Goal: Information Seeking & Learning: Learn about a topic

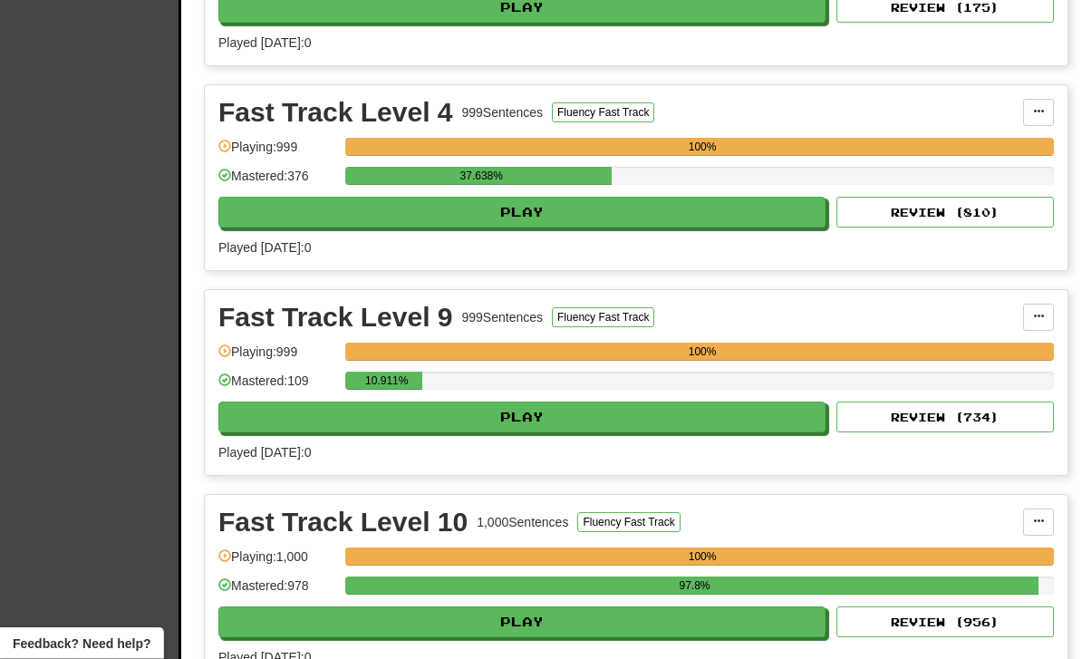
click at [667, 421] on button "Play" at bounding box center [521, 417] width 607 height 31
select select "**"
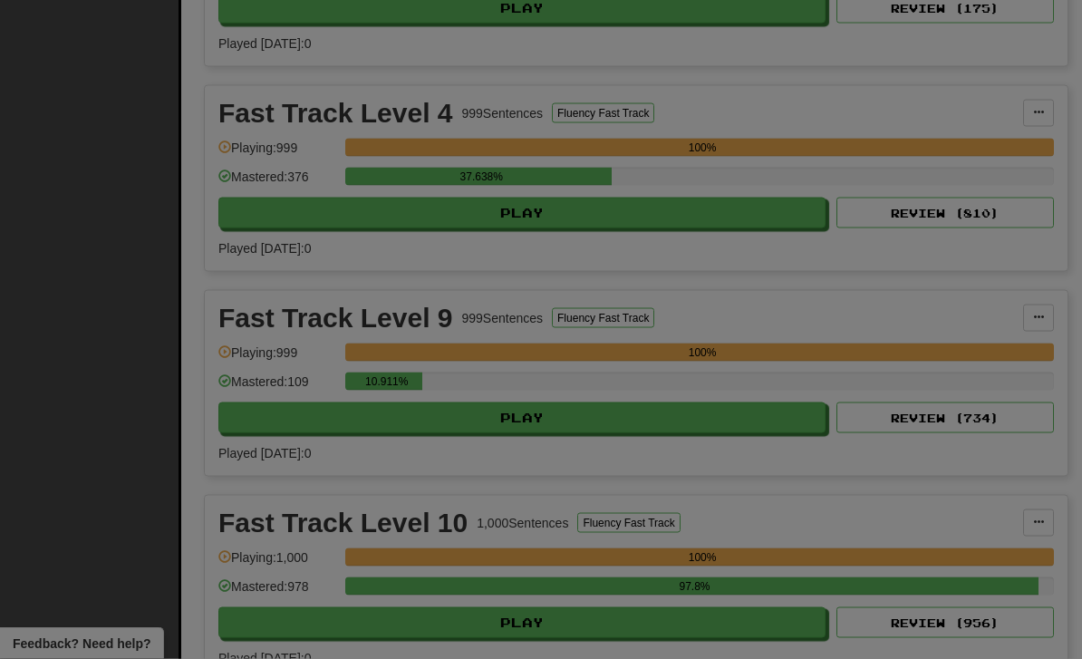
scroll to position [605, 0]
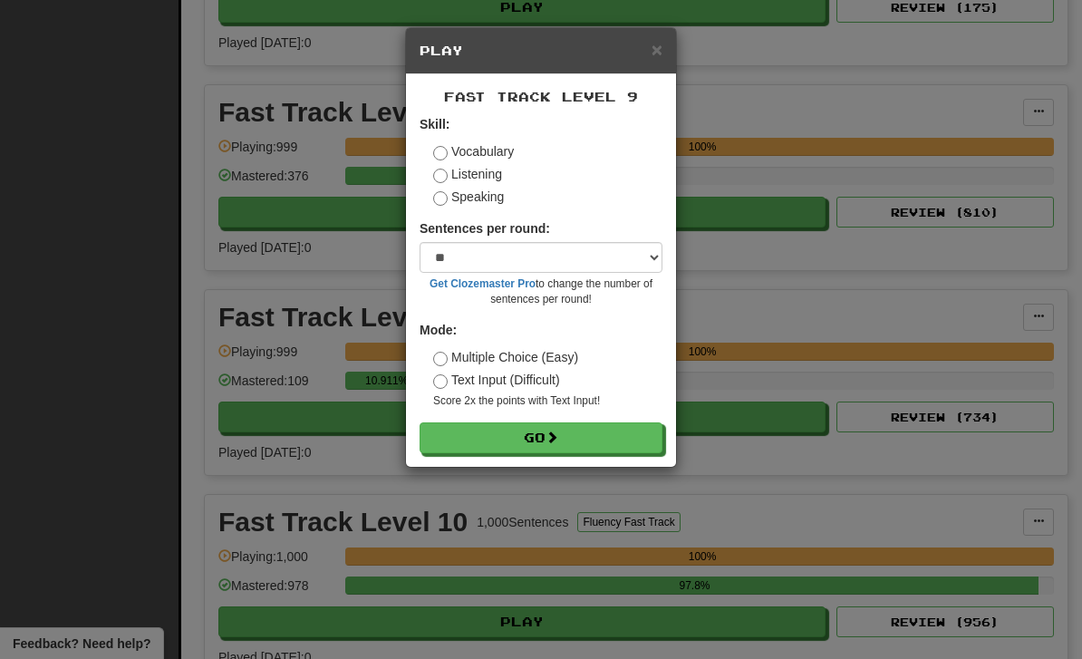
click at [617, 447] on button "Go" at bounding box center [541, 437] width 243 height 31
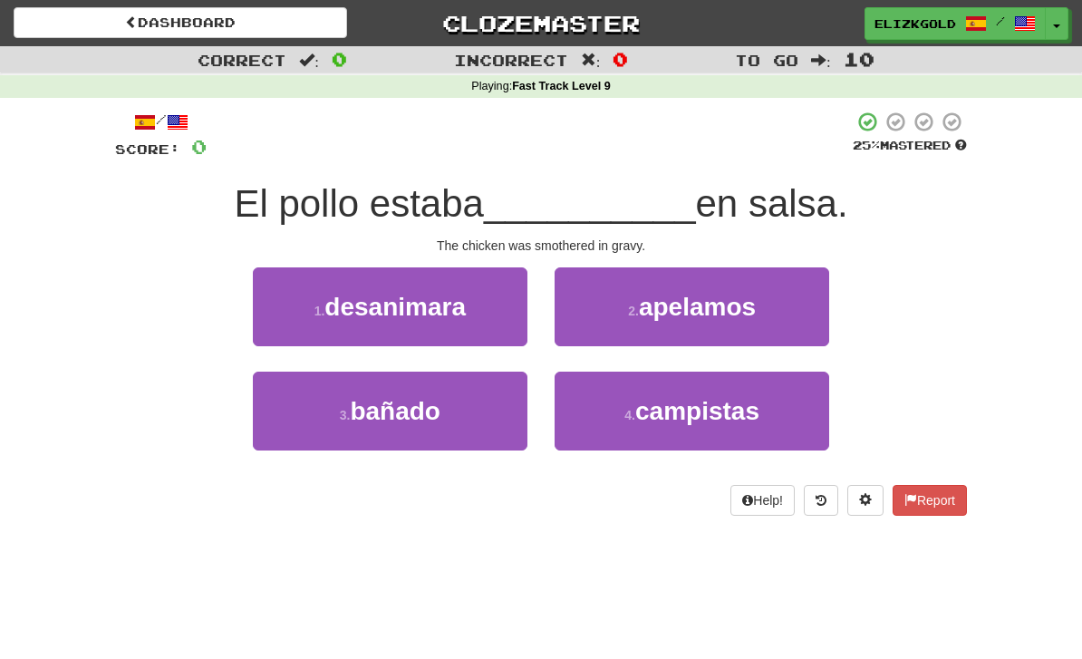
click at [313, 436] on button "3 . bañado" at bounding box center [390, 411] width 275 height 79
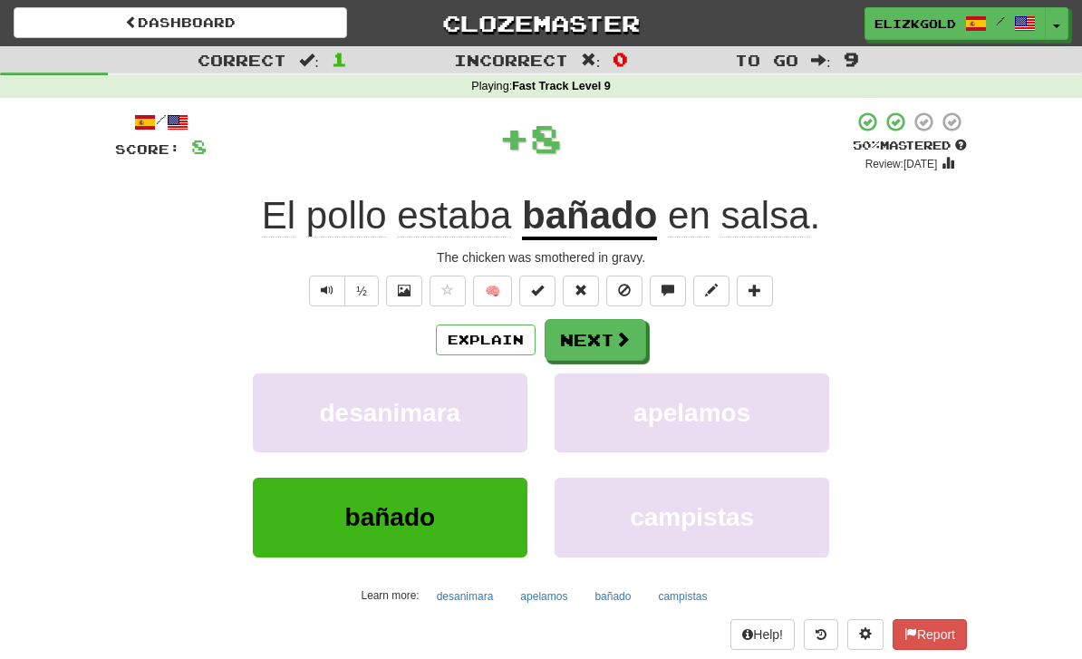
click at [611, 328] on button "Next" at bounding box center [596, 340] width 102 height 42
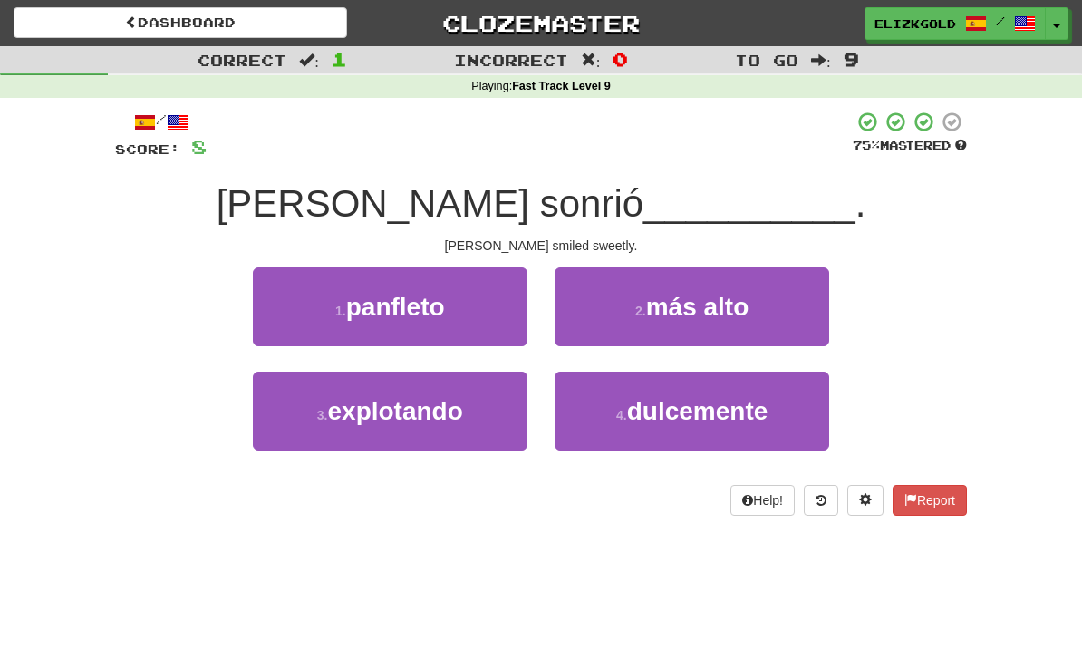
click at [715, 421] on span "dulcemente" at bounding box center [697, 411] width 141 height 28
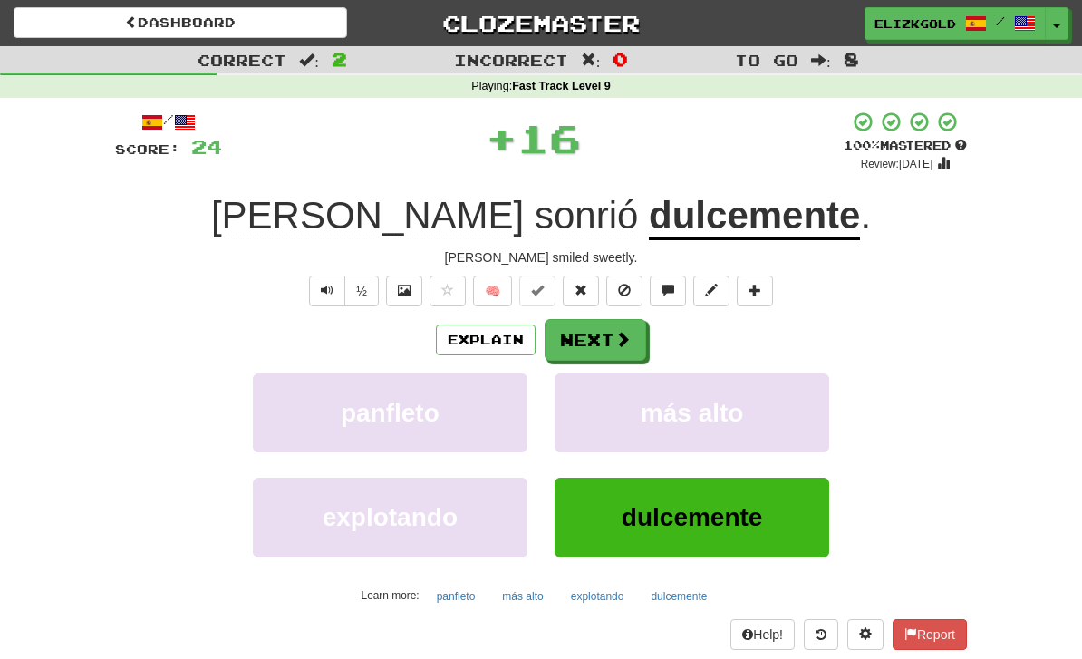
click at [617, 331] on span at bounding box center [622, 339] width 16 height 16
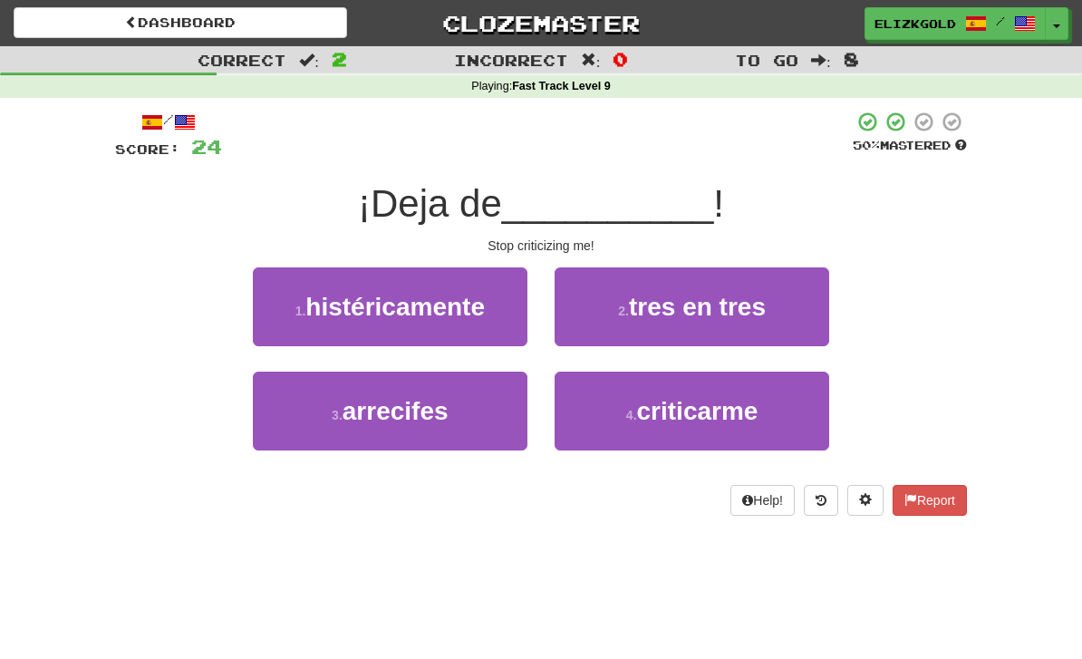
click at [738, 421] on span "criticarme" at bounding box center [697, 411] width 121 height 28
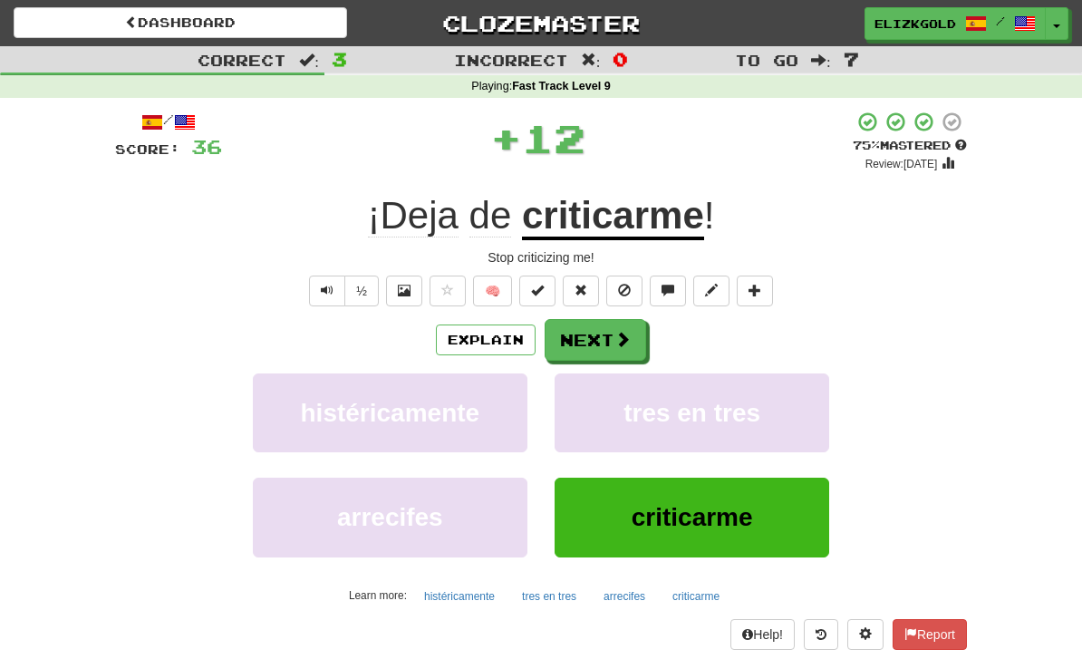
click at [611, 331] on button "Next" at bounding box center [596, 340] width 102 height 42
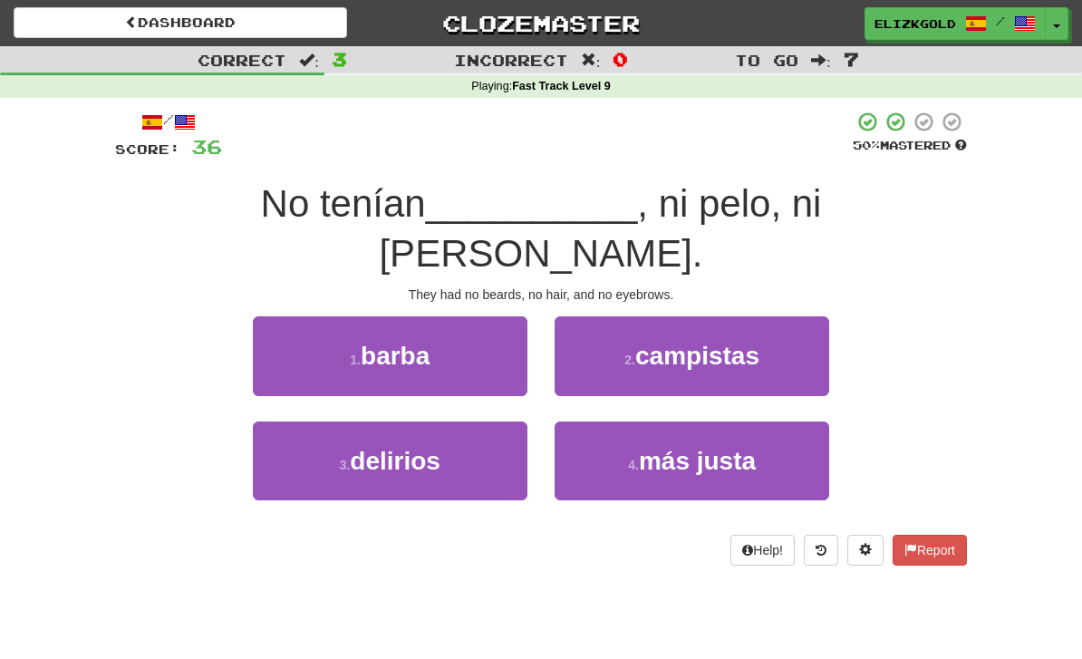
click at [328, 331] on button "1 . barba" at bounding box center [390, 355] width 275 height 79
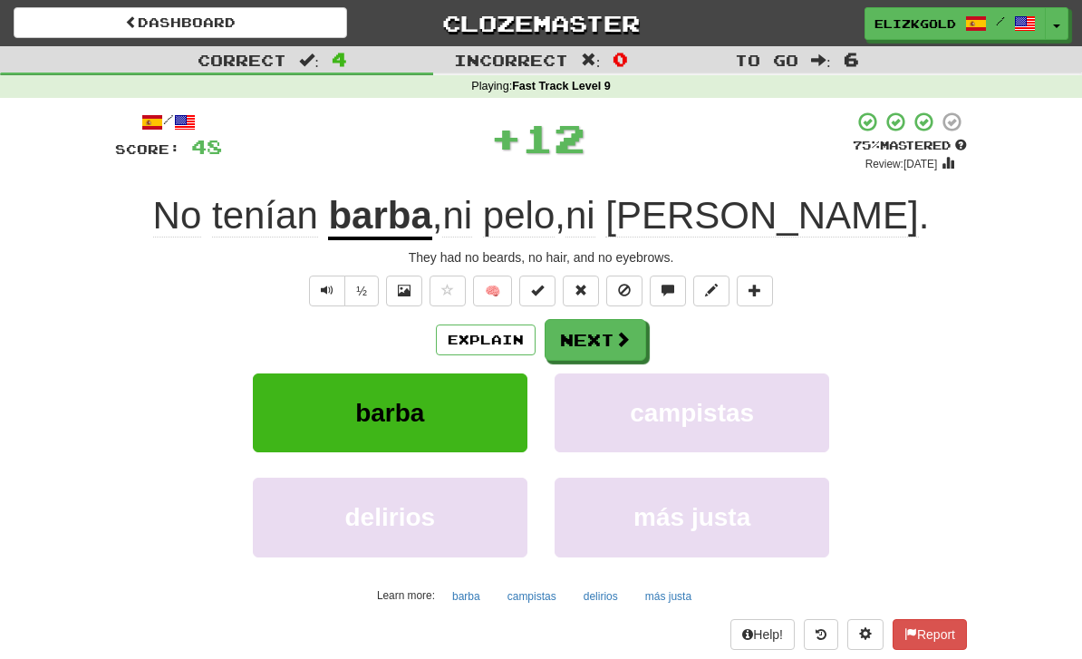
click at [615, 341] on span at bounding box center [622, 339] width 16 height 16
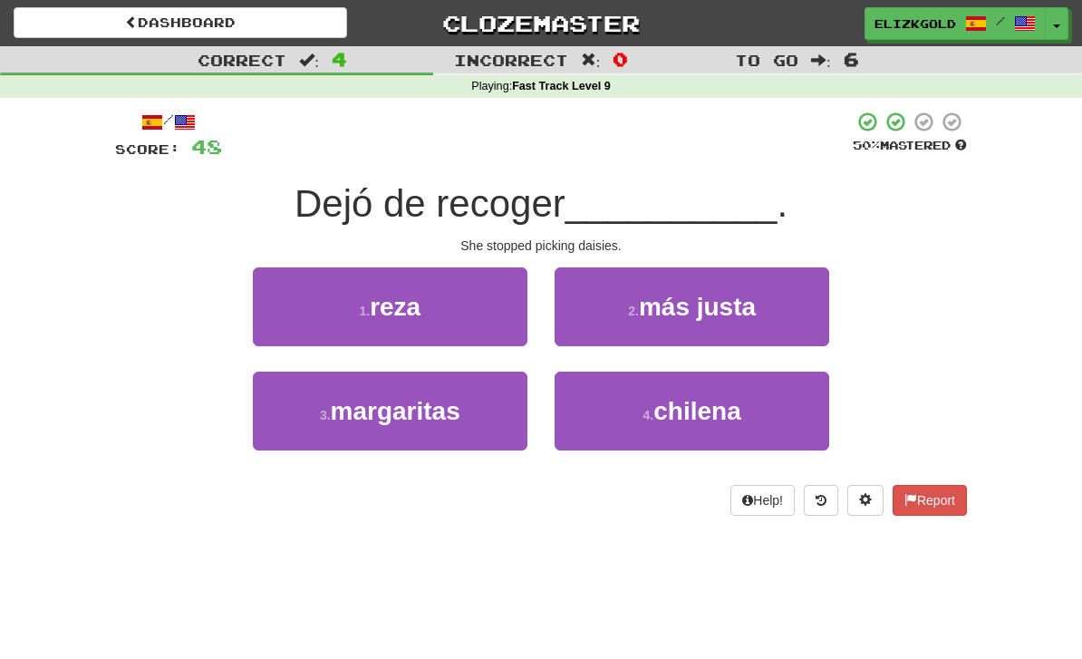
click at [313, 422] on button "3 . margaritas" at bounding box center [390, 411] width 275 height 79
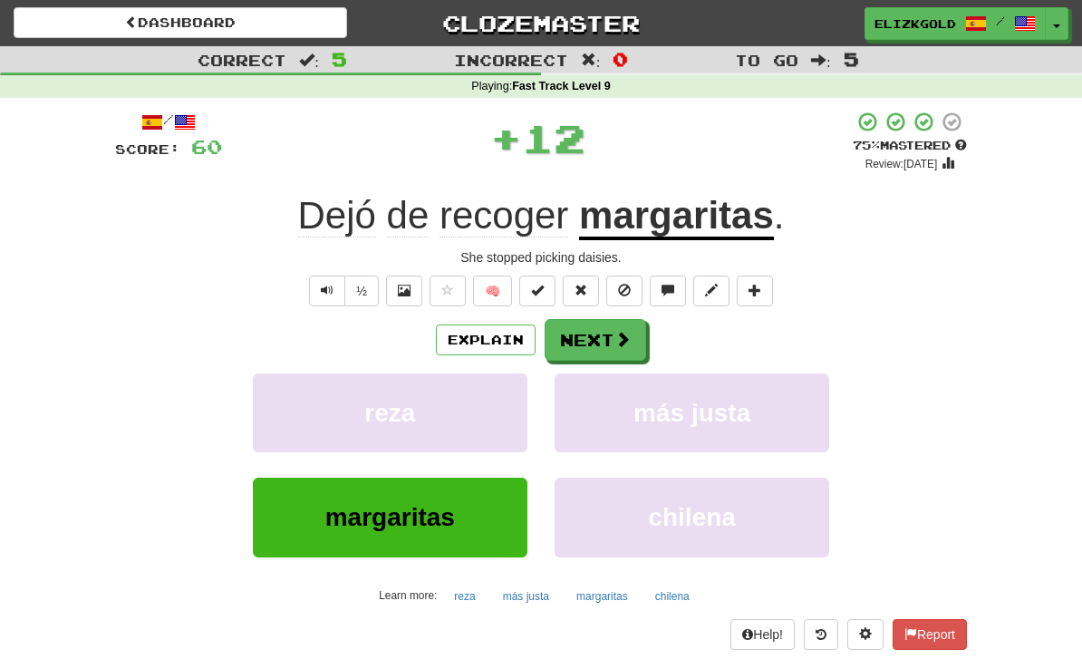
click at [615, 331] on span at bounding box center [622, 339] width 16 height 16
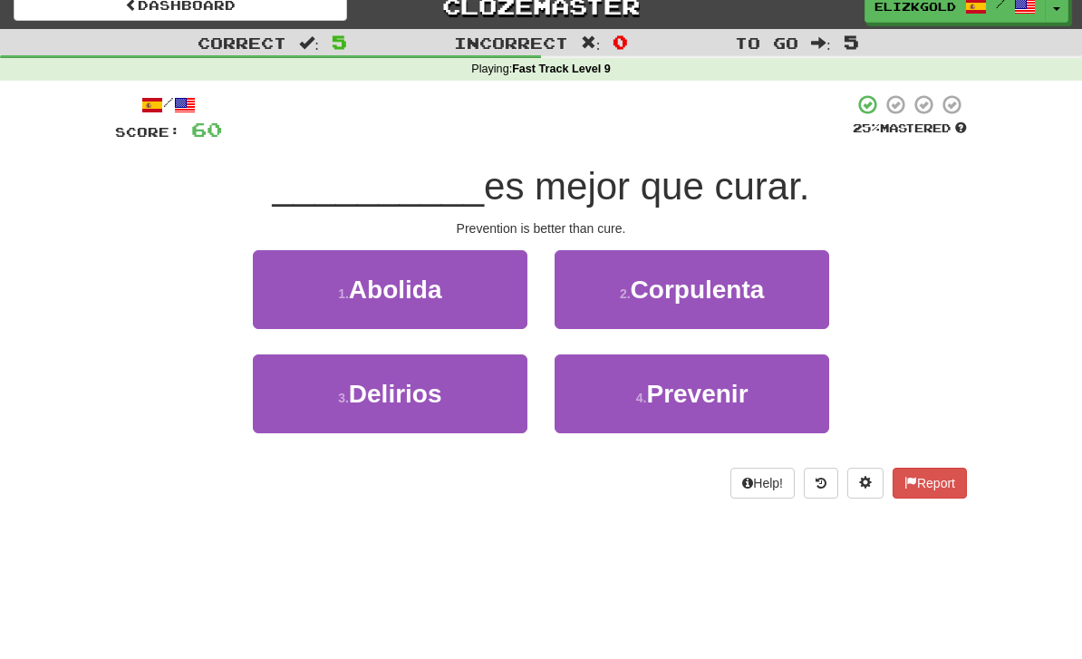
click at [919, 658] on body "Dashboard Clozemaster Elizkgold / Toggle Dropdown Dashboard Leaderboard Activit…" at bounding box center [541, 635] width 1082 height 1302
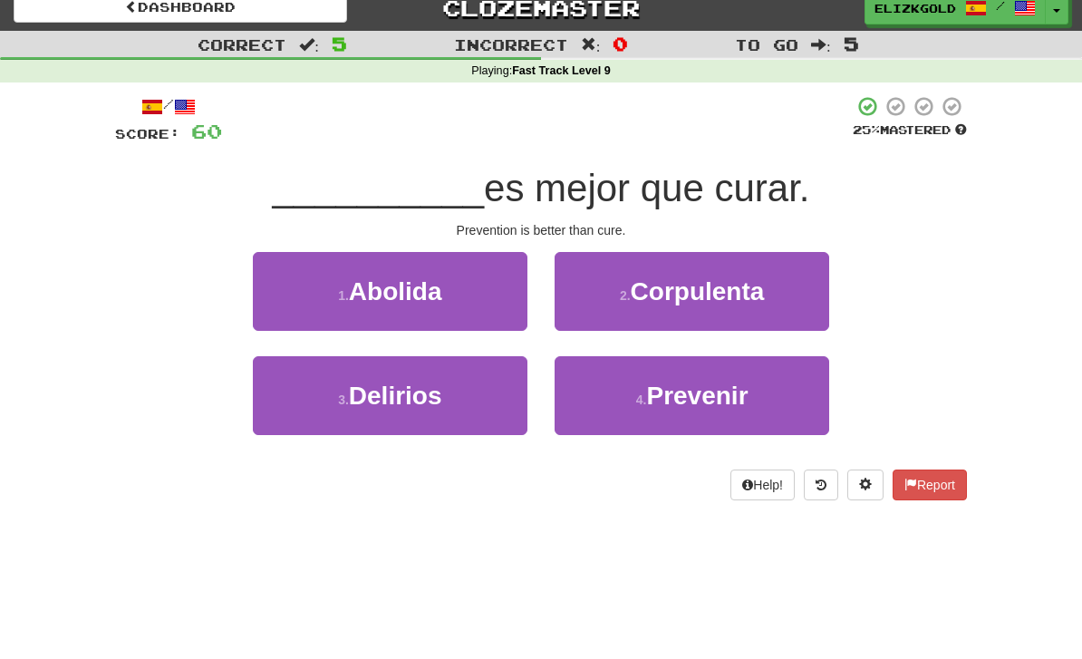
click at [726, 643] on div "Dashboard Clozemaster Elizkgold / Toggle Dropdown Dashboard Leaderboard Activit…" at bounding box center [541, 314] width 1082 height 659
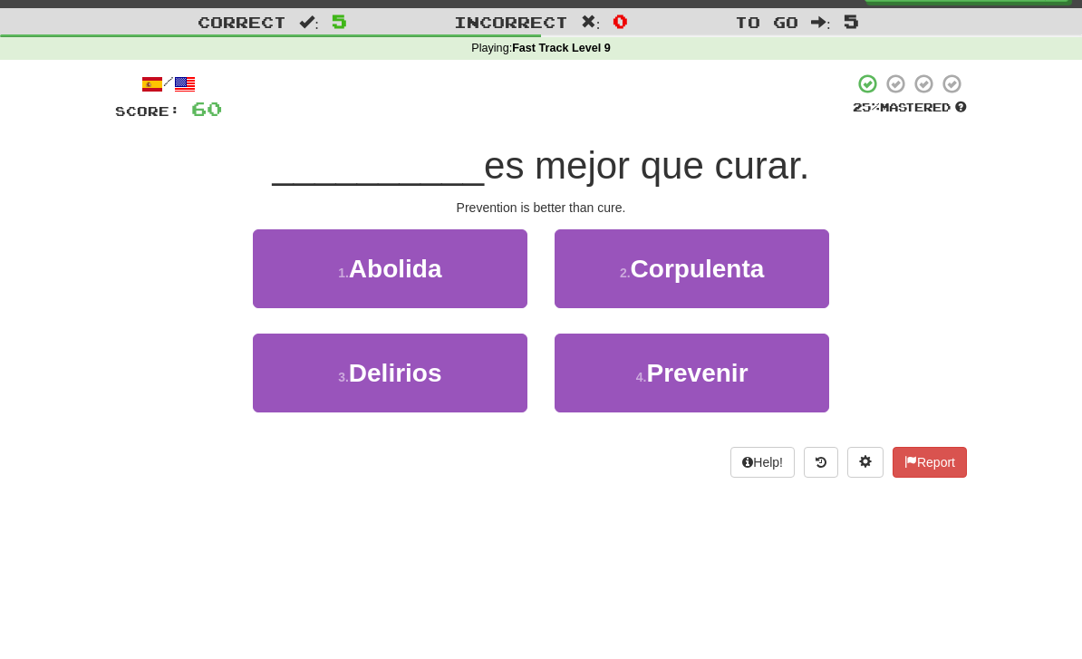
scroll to position [39, 0]
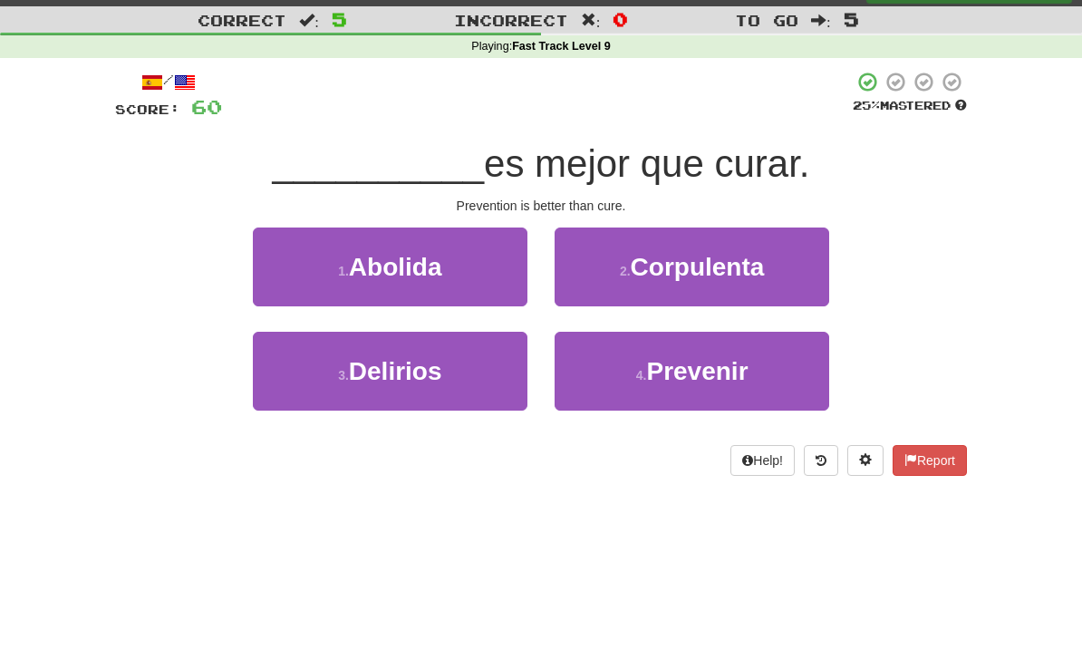
click at [669, 620] on div "Dashboard Clozemaster Elizkgold / Toggle Dropdown Dashboard Leaderboard Activit…" at bounding box center [541, 290] width 1082 height 659
click at [767, 373] on button "4 . Prevenir" at bounding box center [692, 371] width 275 height 79
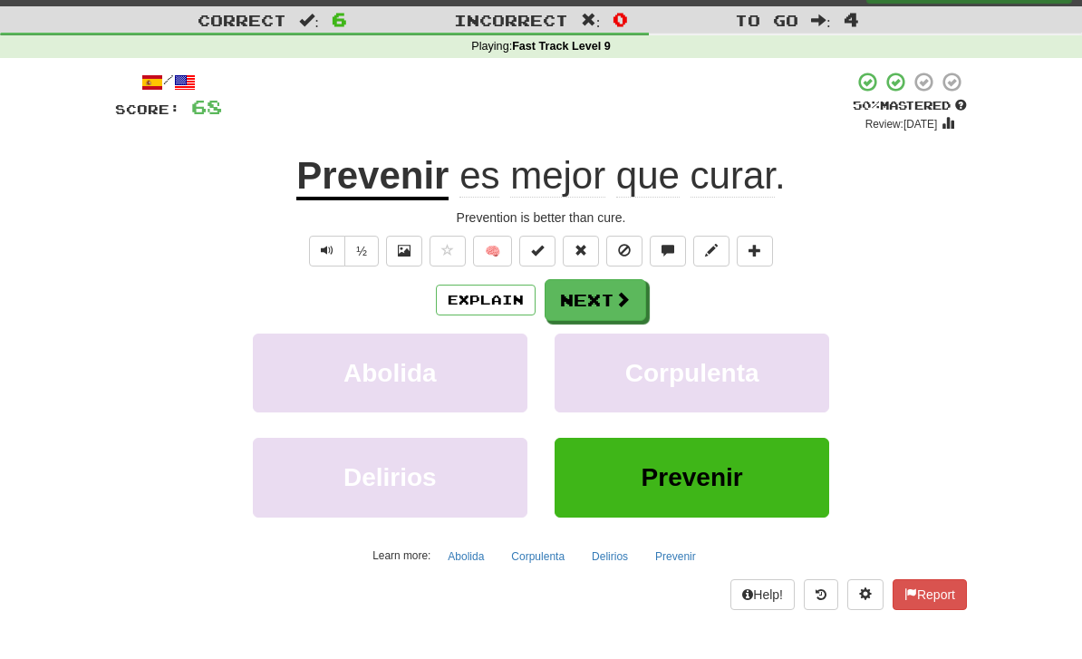
click at [611, 306] on button "Next" at bounding box center [596, 300] width 102 height 42
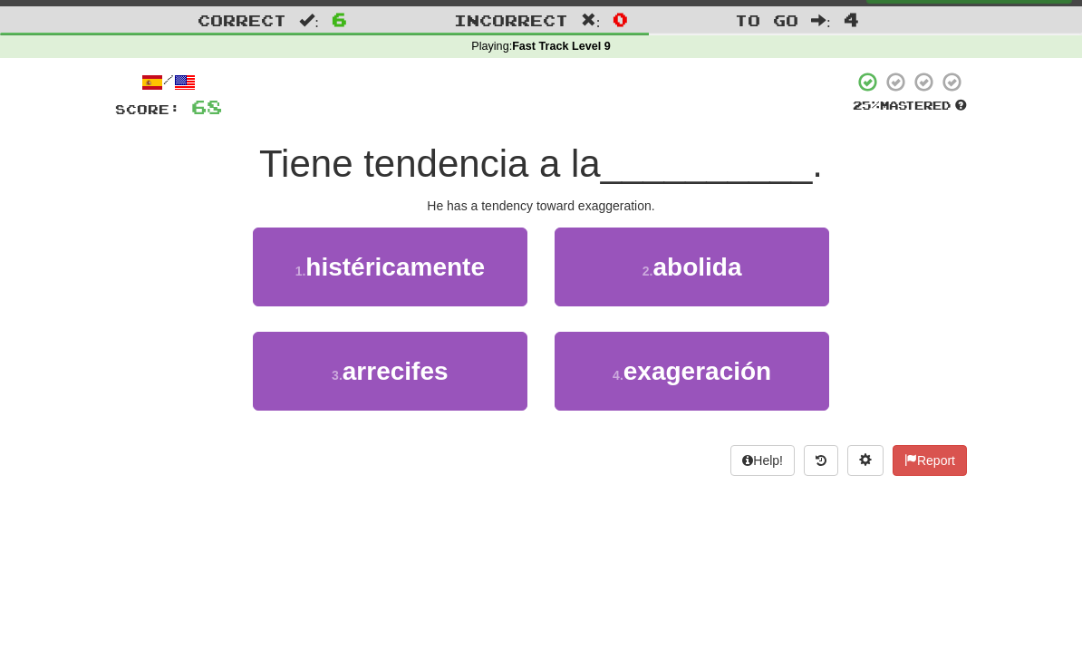
click at [752, 392] on button "4 . exageración" at bounding box center [692, 371] width 275 height 79
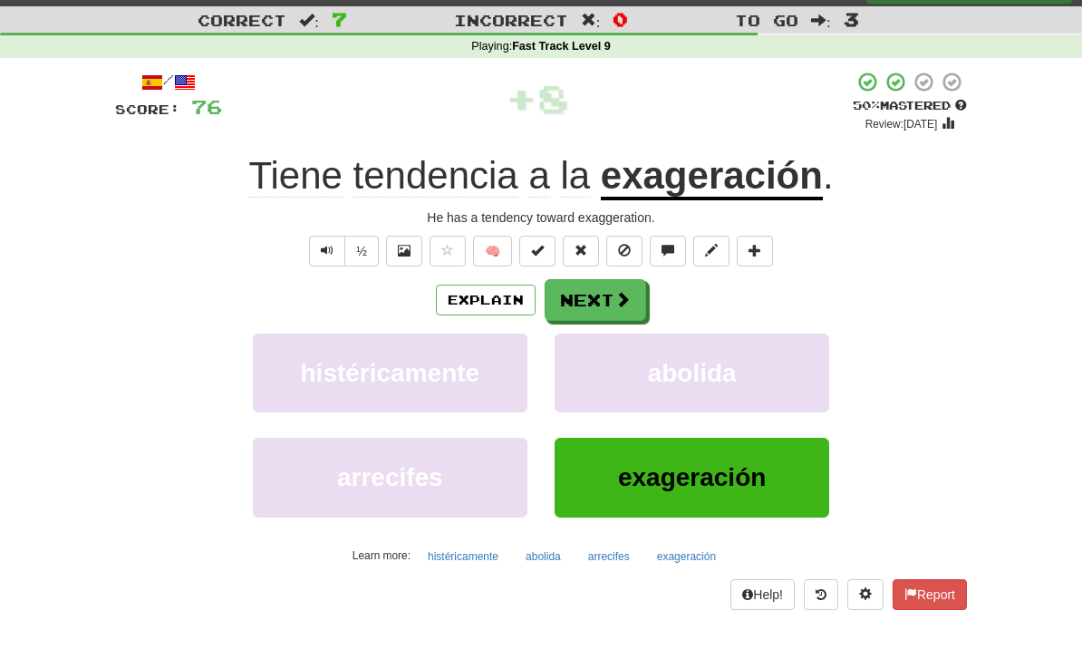
click at [624, 309] on button "Next" at bounding box center [596, 300] width 102 height 42
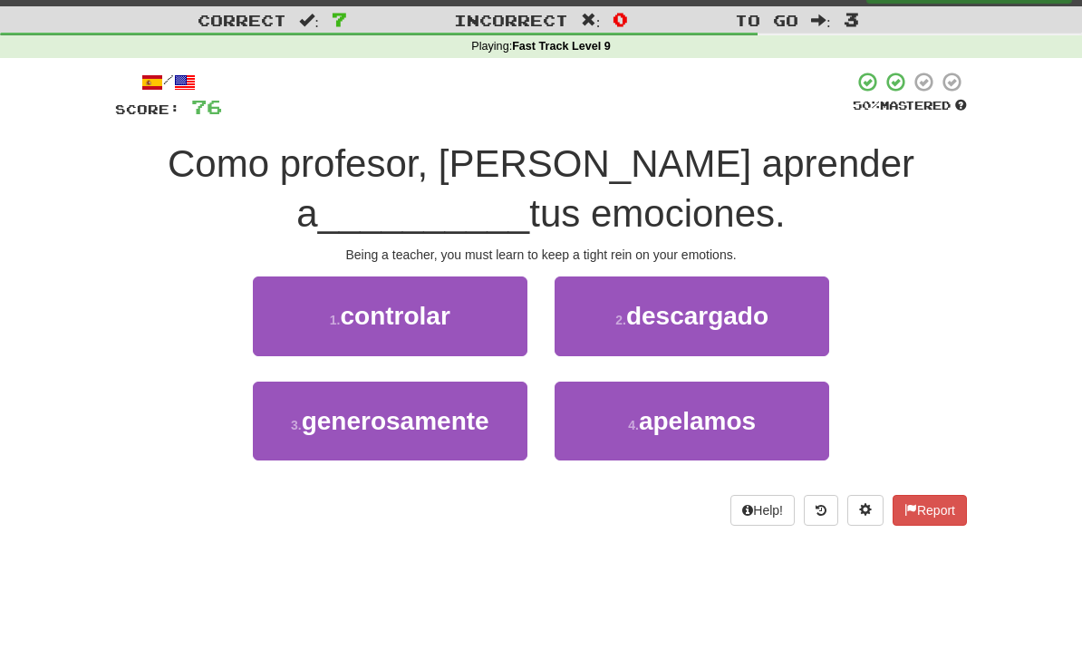
click at [467, 331] on button "1 . controlar" at bounding box center [390, 315] width 275 height 79
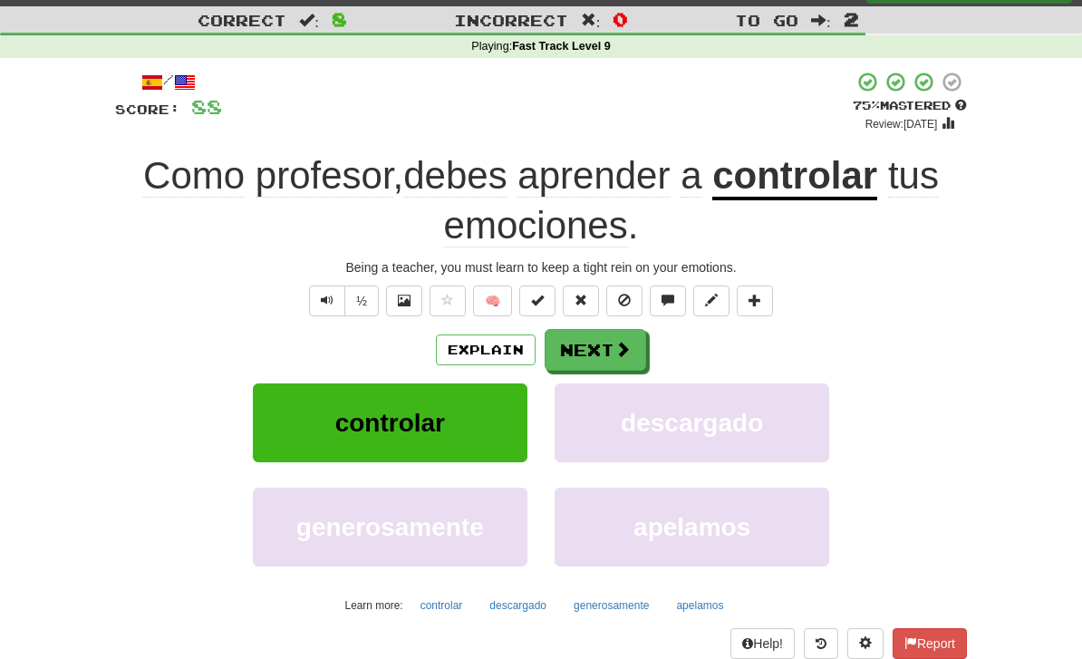
click at [611, 340] on button "Next" at bounding box center [596, 350] width 102 height 42
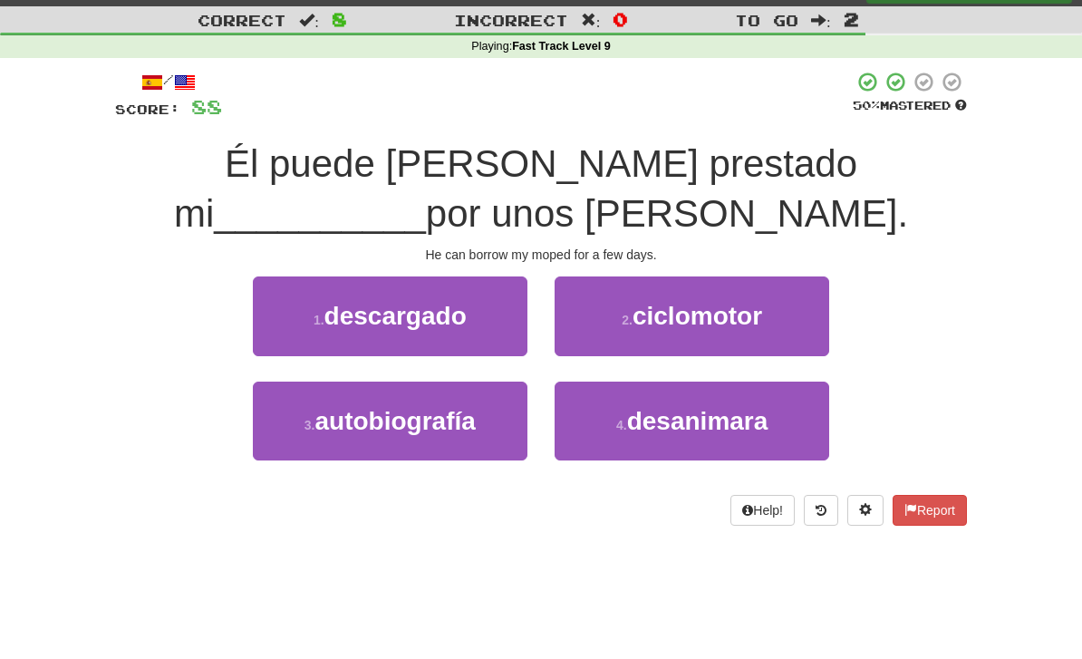
click at [772, 323] on button "2 . ciclomotor" at bounding box center [692, 315] width 275 height 79
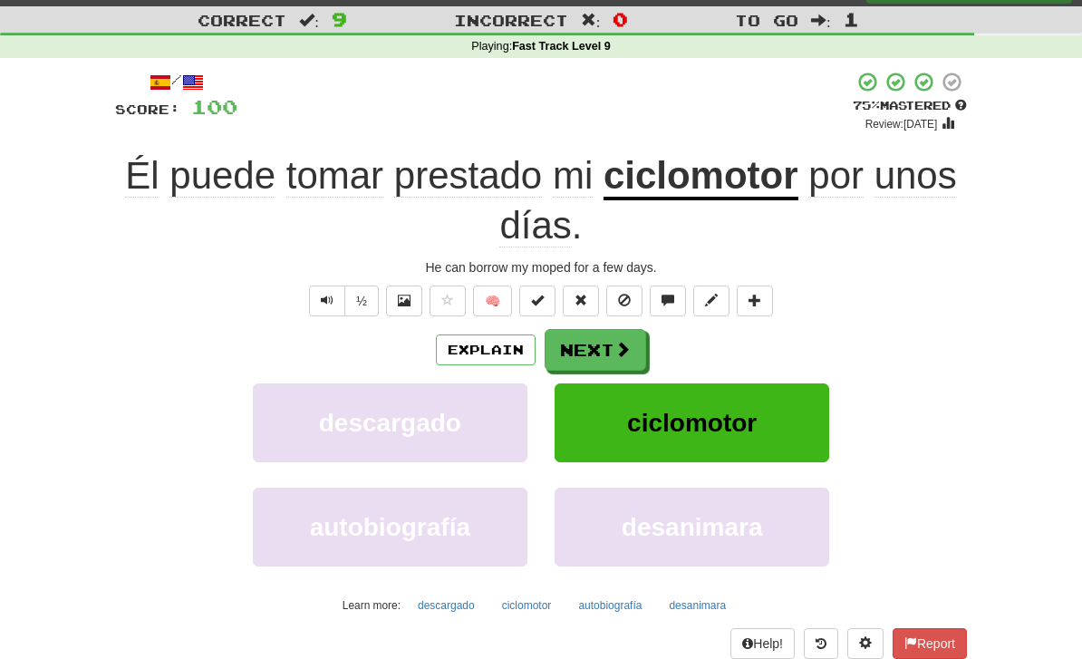
click at [615, 341] on span at bounding box center [622, 349] width 16 height 16
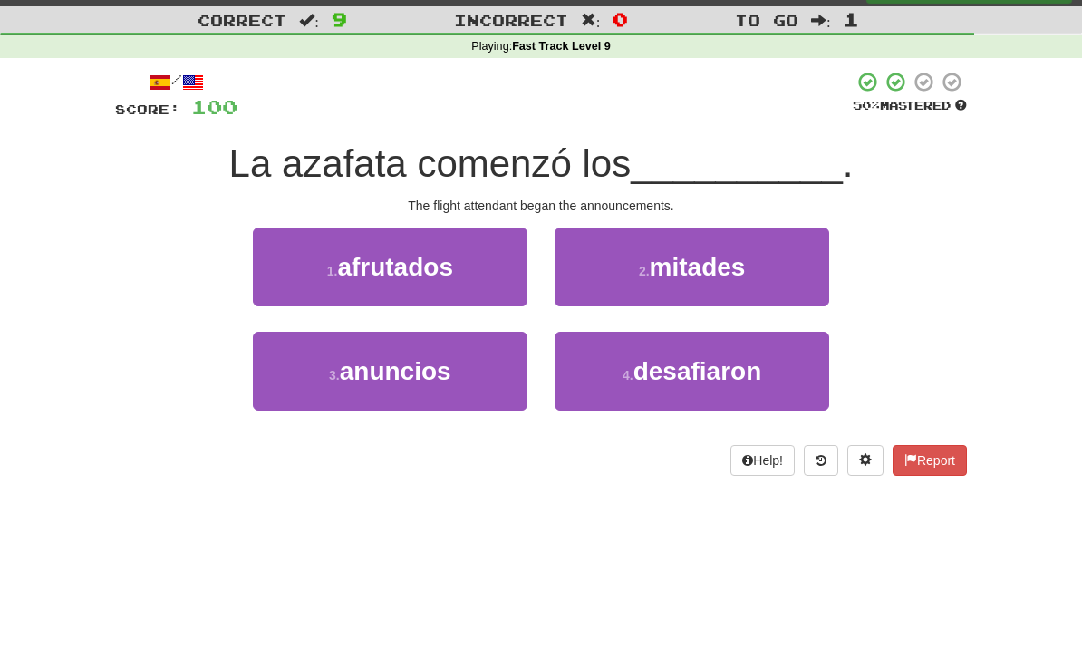
click at [496, 396] on button "3 . anuncios" at bounding box center [390, 371] width 275 height 79
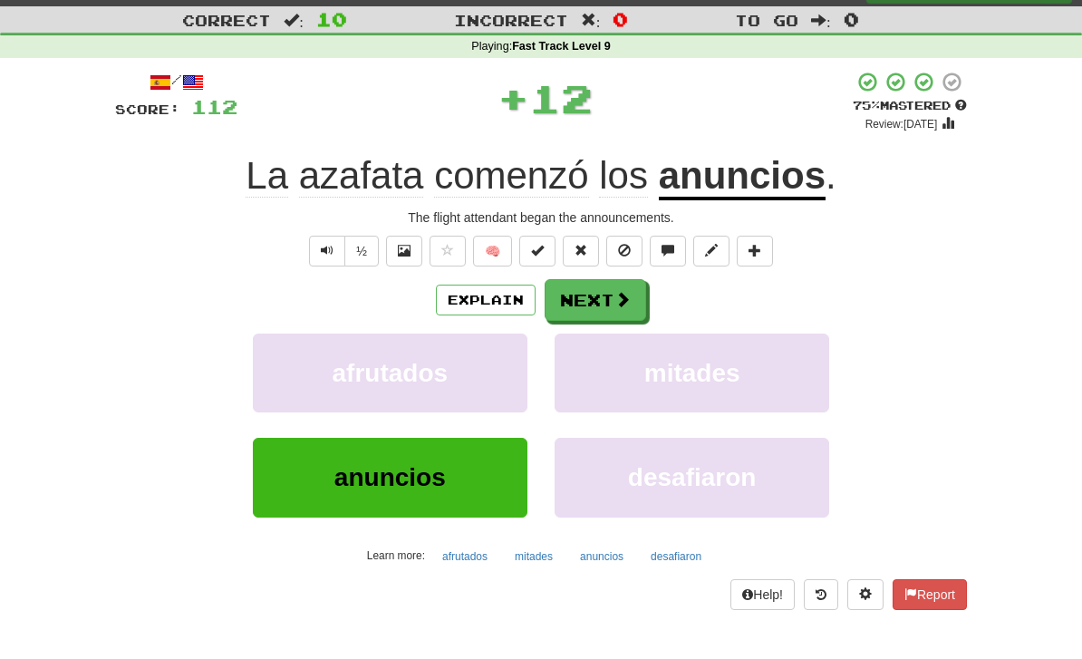
click at [624, 293] on span at bounding box center [622, 299] width 16 height 16
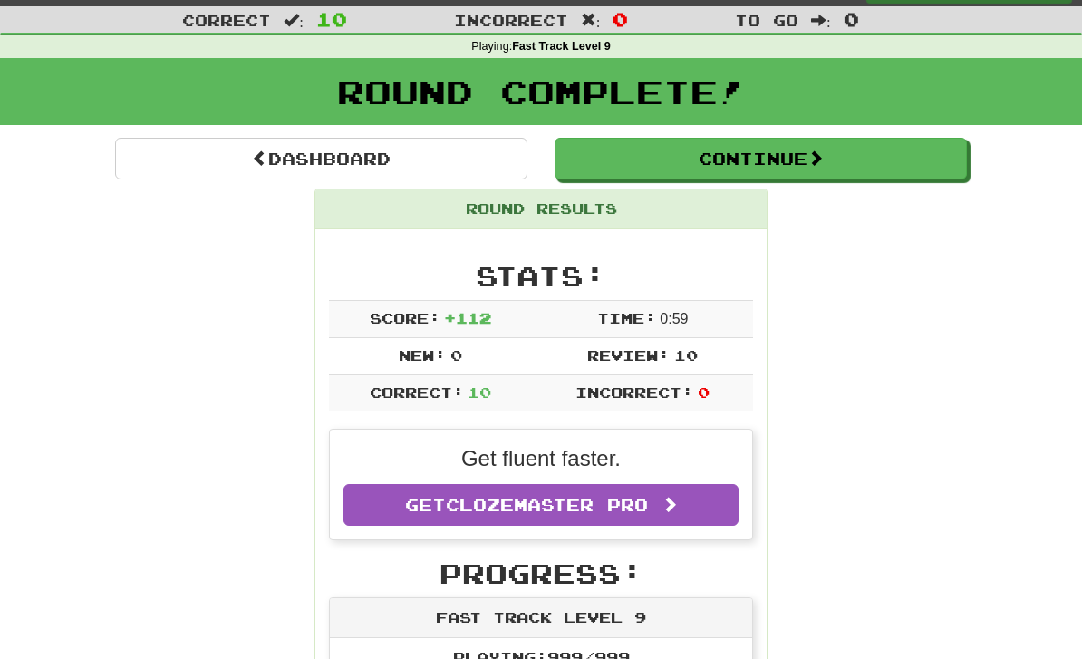
click at [905, 159] on button "Continue" at bounding box center [761, 159] width 412 height 42
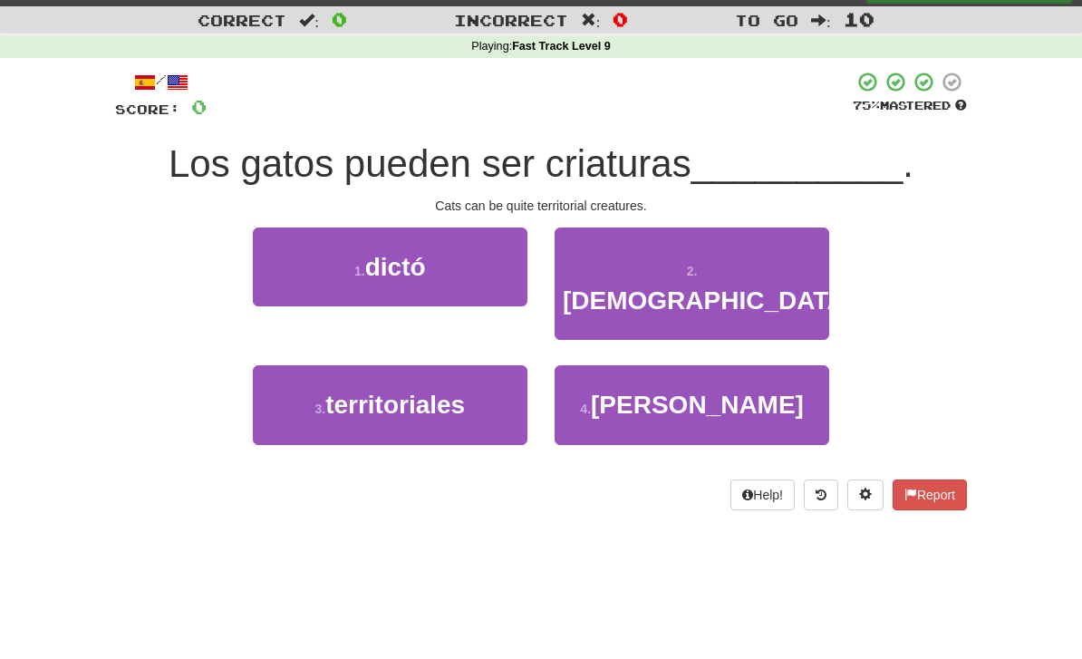
click at [492, 386] on button "3 . territoriales" at bounding box center [390, 404] width 275 height 79
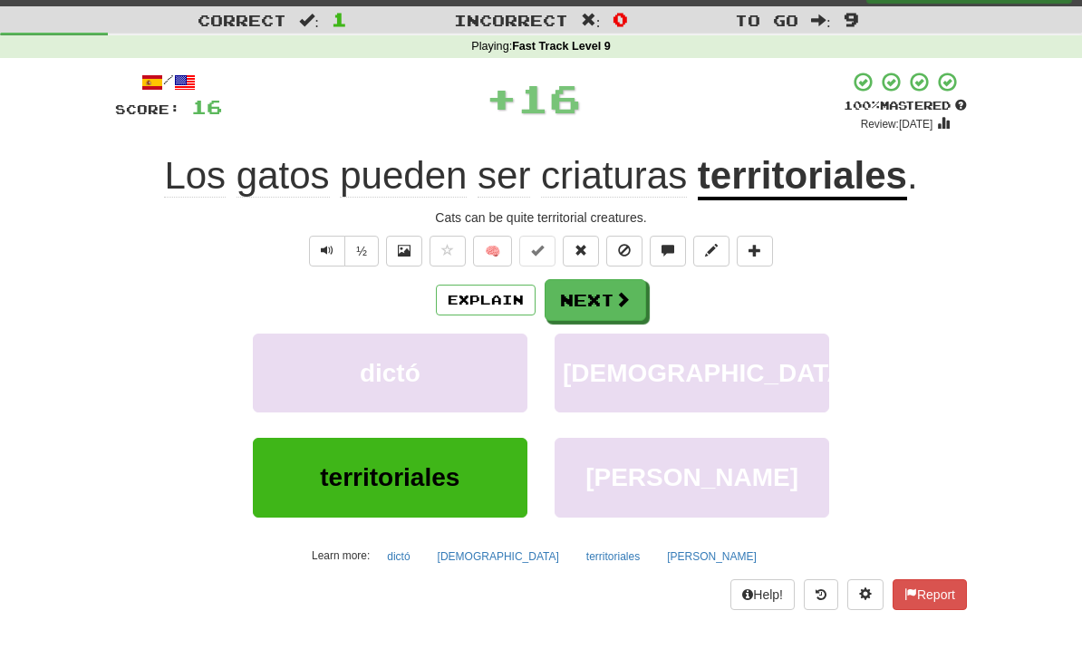
click at [610, 287] on button "Next" at bounding box center [596, 300] width 102 height 42
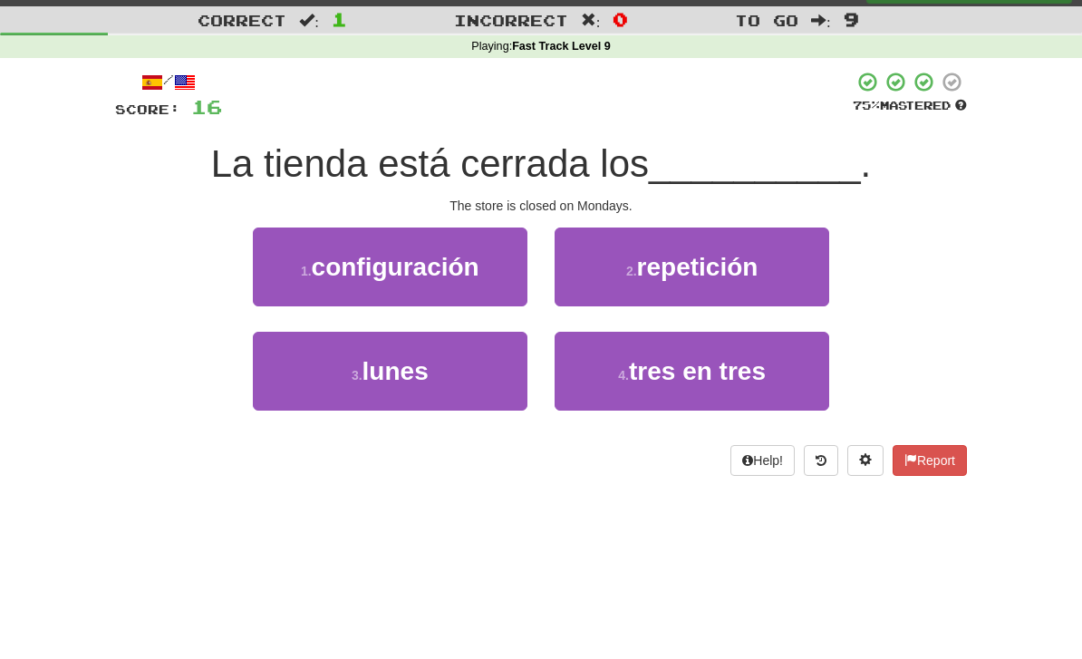
click at [478, 385] on button "3 . lunes" at bounding box center [390, 371] width 275 height 79
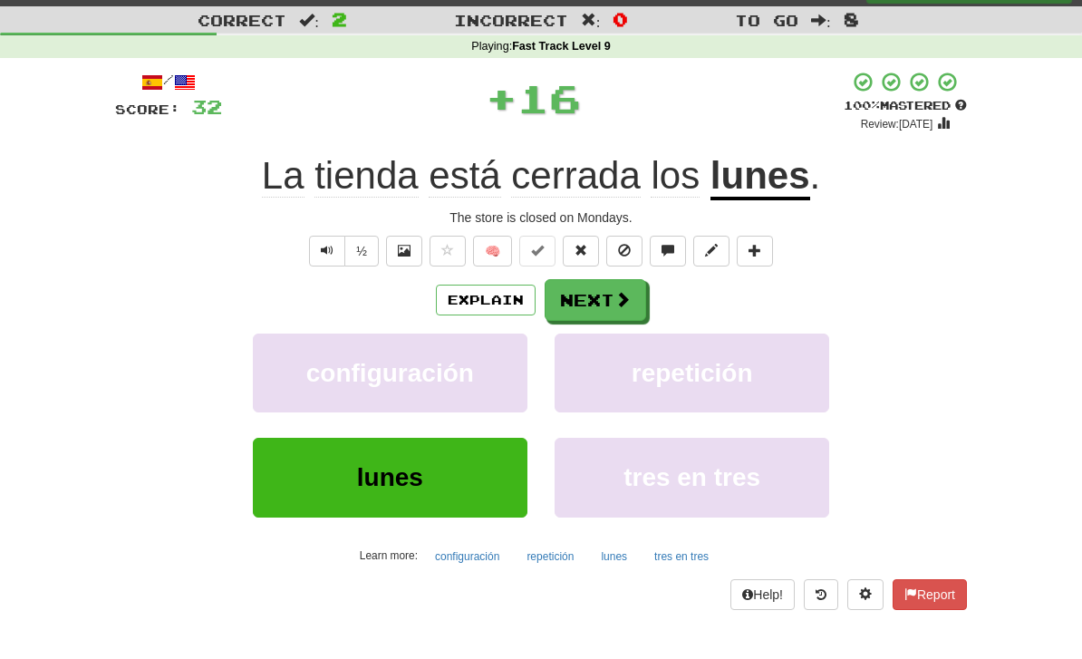
click at [616, 291] on span at bounding box center [622, 299] width 16 height 16
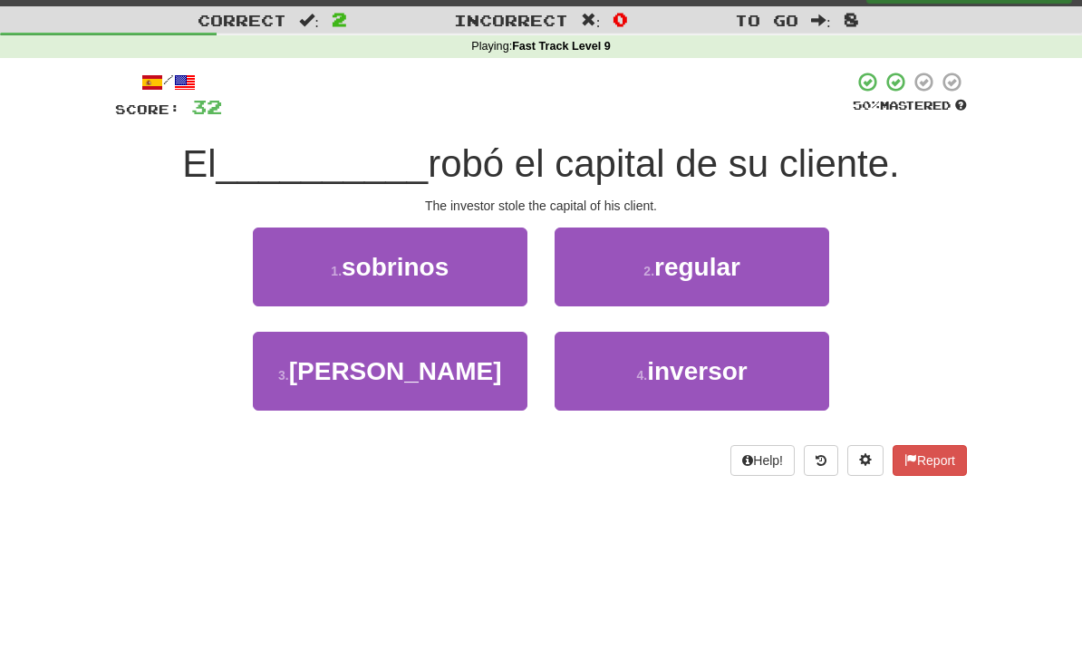
click at [719, 397] on button "4 . inversor" at bounding box center [692, 371] width 275 height 79
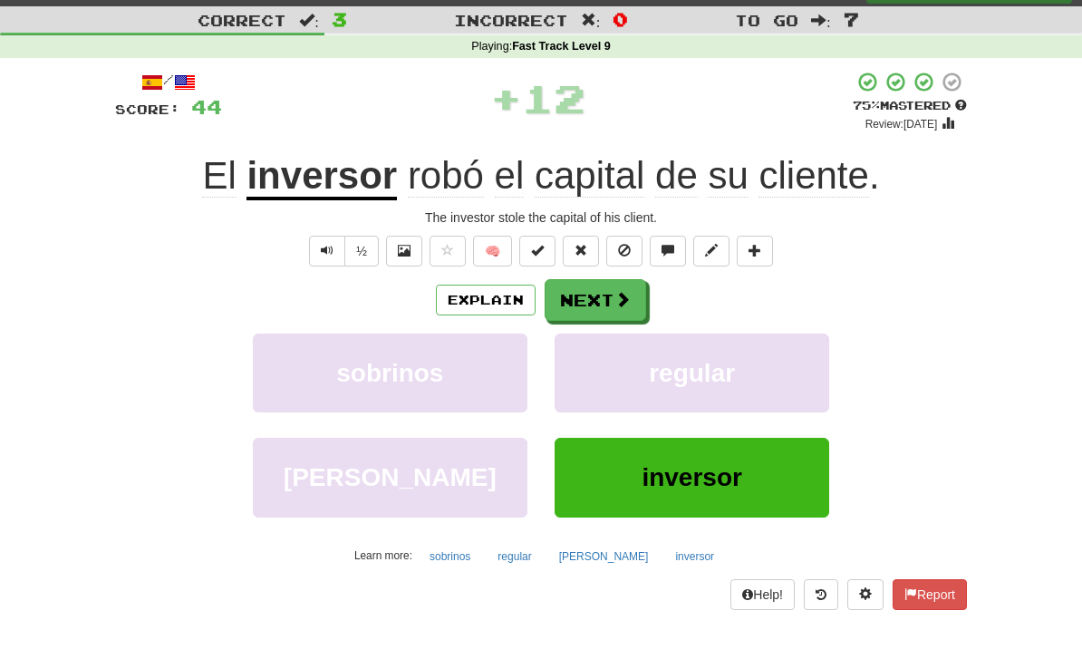
click at [607, 285] on button "Next" at bounding box center [596, 300] width 102 height 42
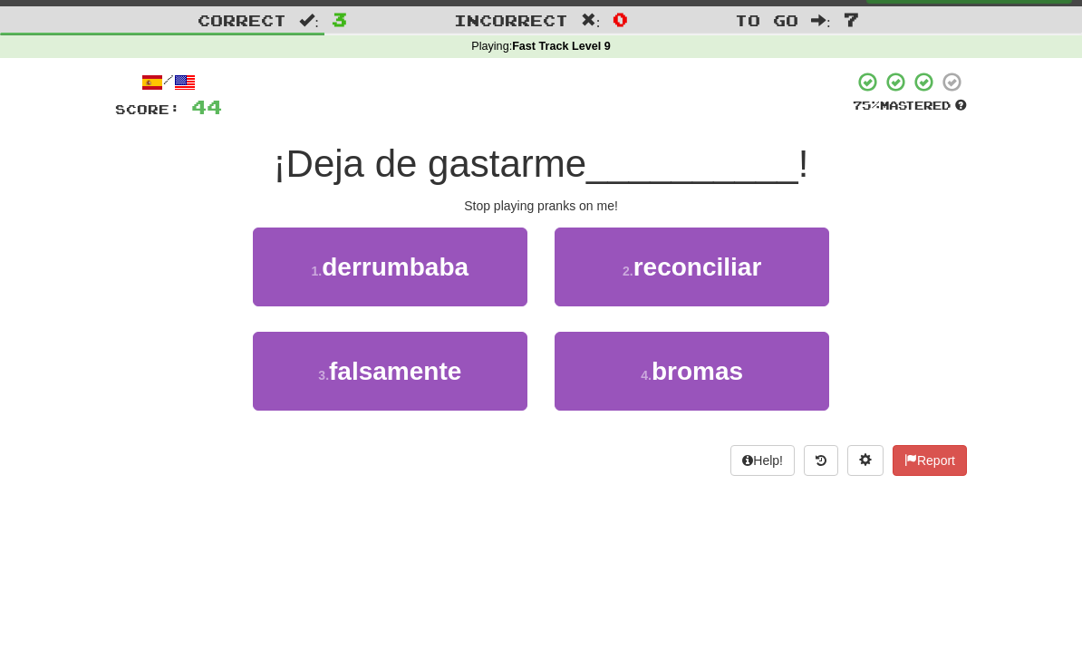
click at [724, 381] on span "bromas" at bounding box center [698, 371] width 92 height 28
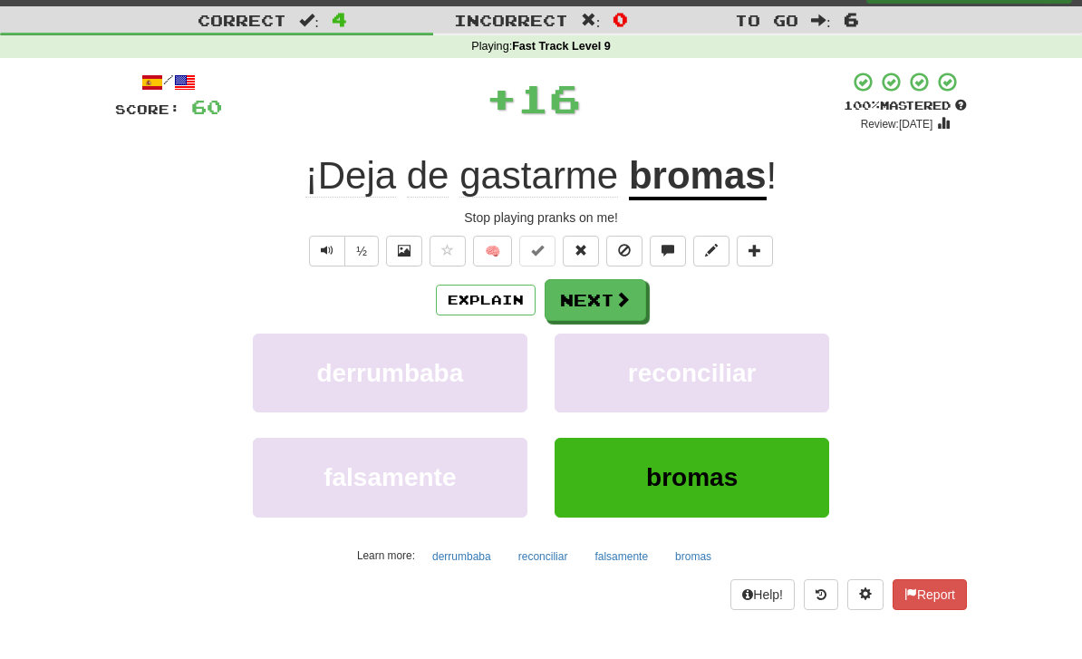
click at [500, 286] on button "Explain" at bounding box center [486, 300] width 100 height 31
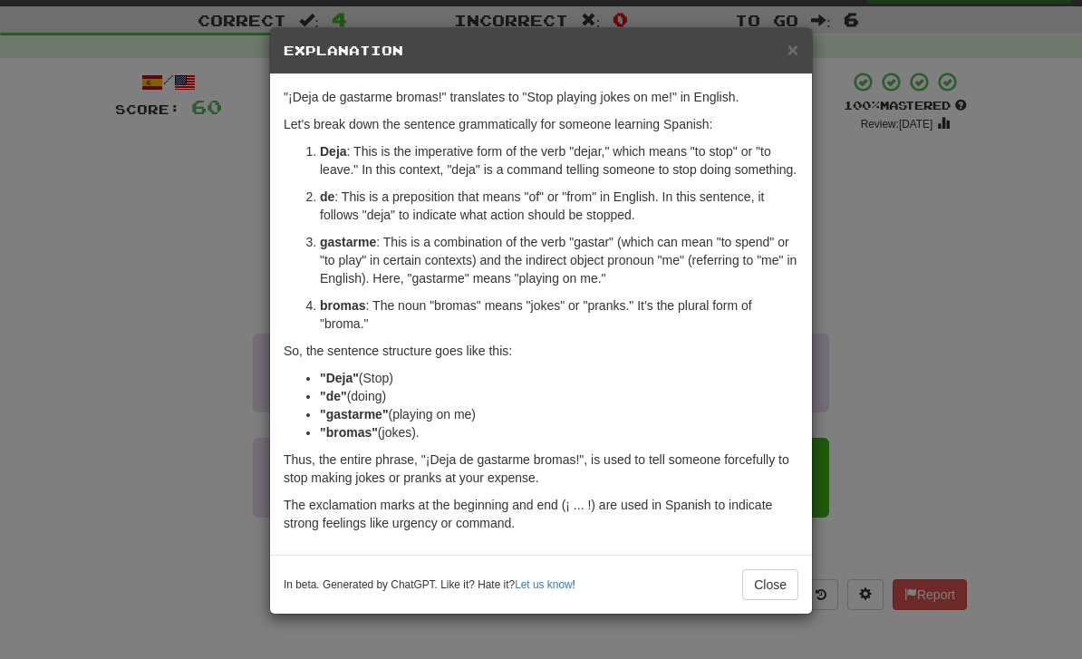
click at [236, 453] on div "× Explanation "¡Deja de gastarme bromas!" translates to "Stop playing jokes on …" at bounding box center [541, 329] width 1082 height 659
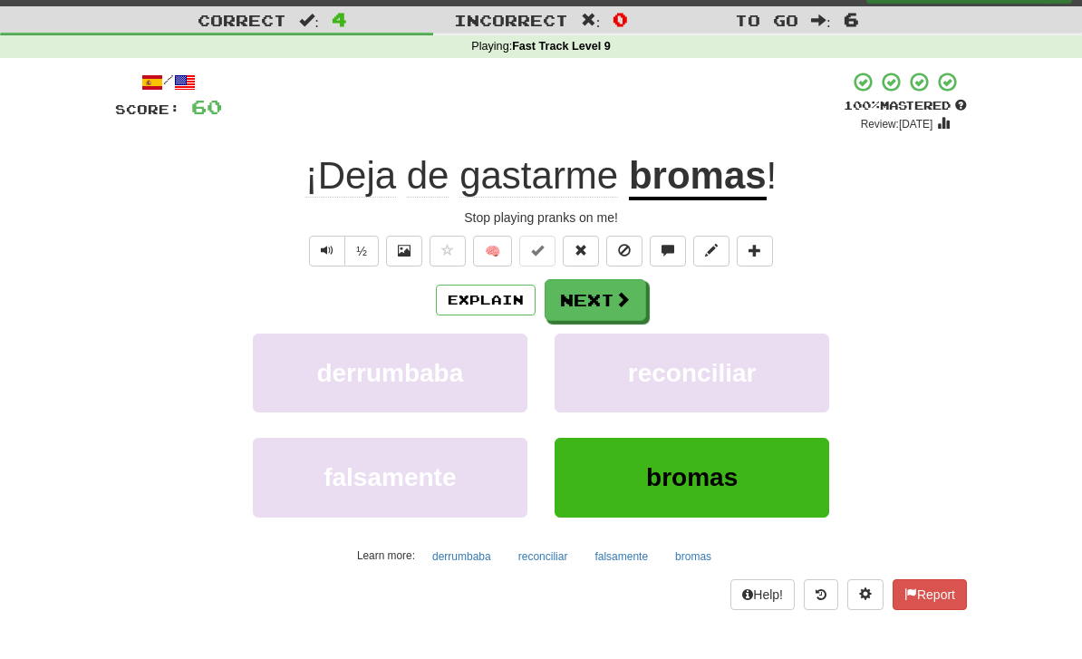
click at [617, 291] on span at bounding box center [622, 299] width 16 height 16
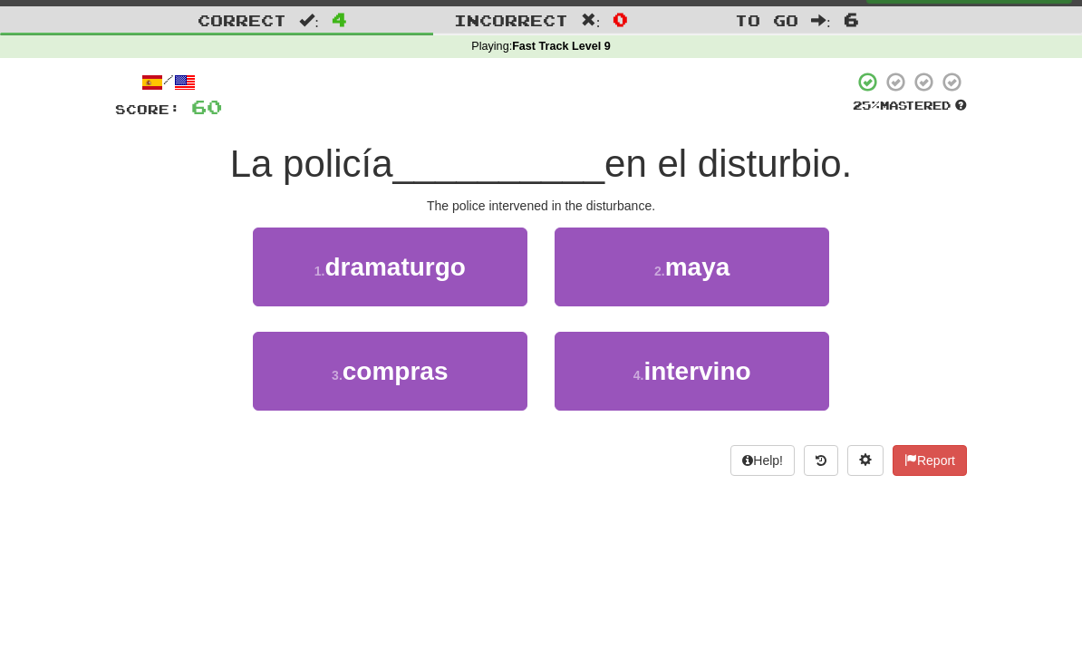
click at [698, 391] on button "4 . intervino" at bounding box center [692, 371] width 275 height 79
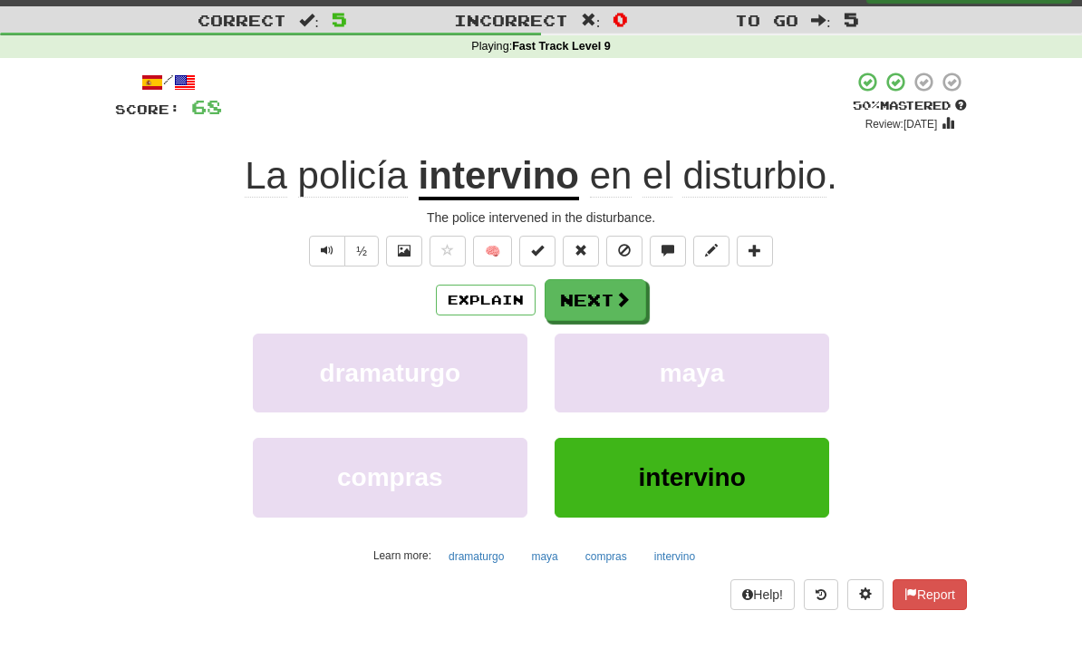
click at [493, 295] on button "Explain" at bounding box center [486, 300] width 100 height 31
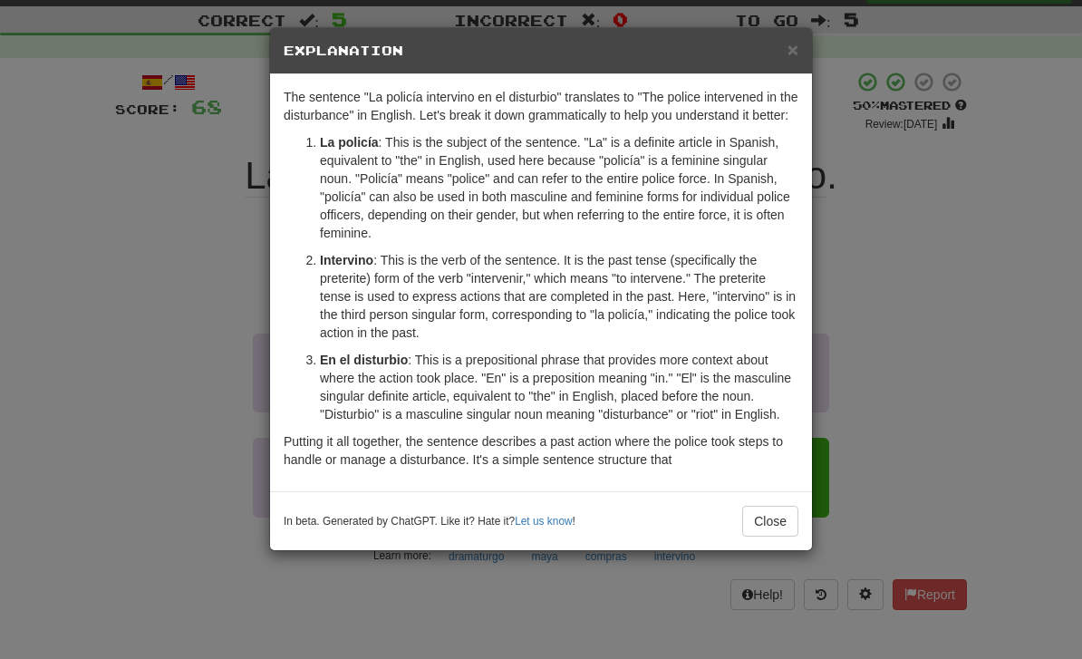
click at [232, 464] on div "× Explanation The sentence "La policía intervino en el disturbio" translates to…" at bounding box center [541, 329] width 1082 height 659
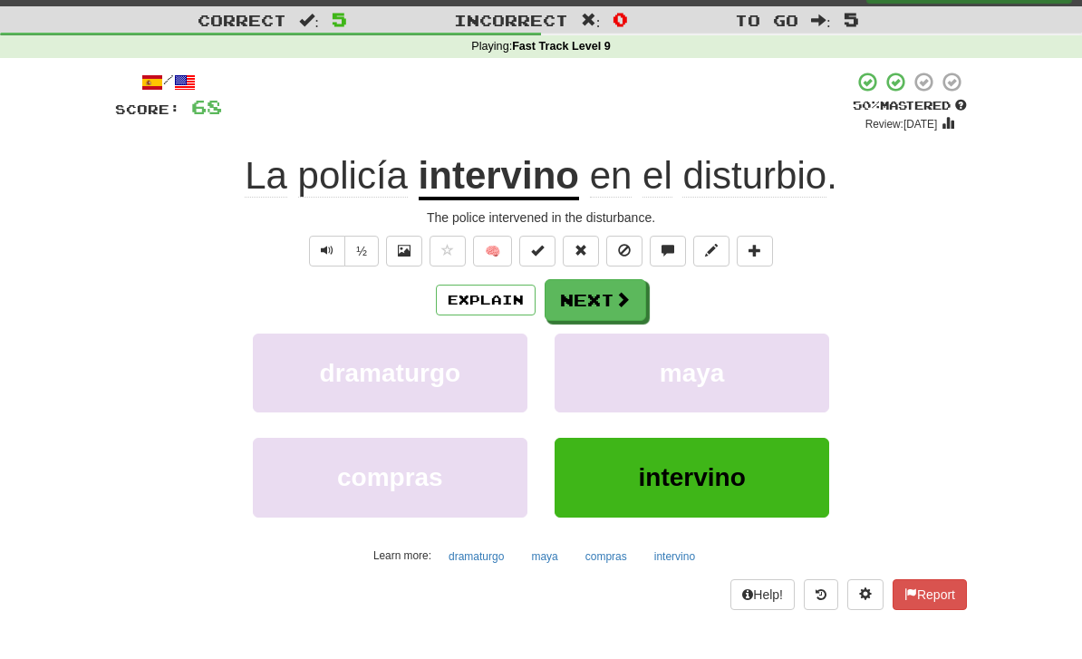
click at [627, 292] on span at bounding box center [622, 299] width 16 height 16
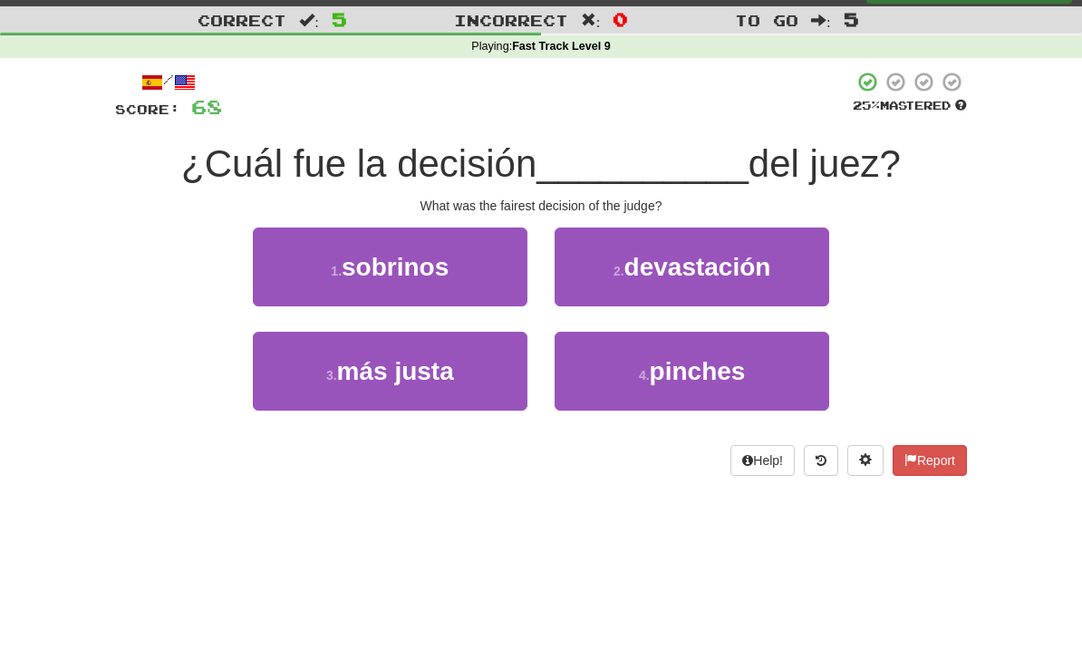
click at [490, 400] on button "3 . más justa" at bounding box center [390, 371] width 275 height 79
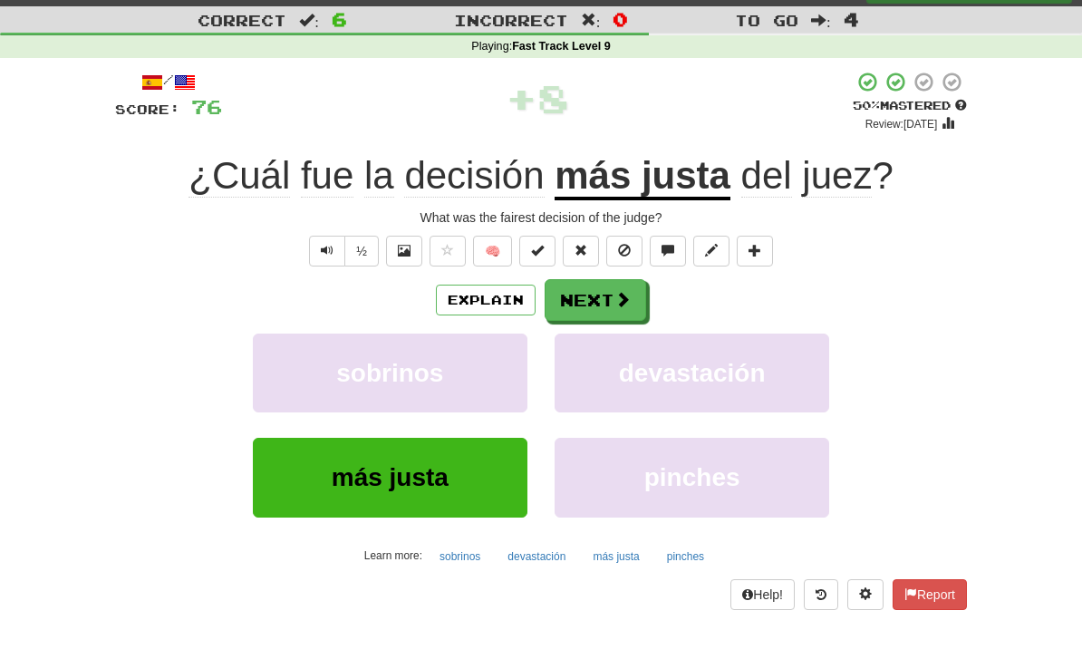
click at [614, 297] on span at bounding box center [622, 299] width 16 height 16
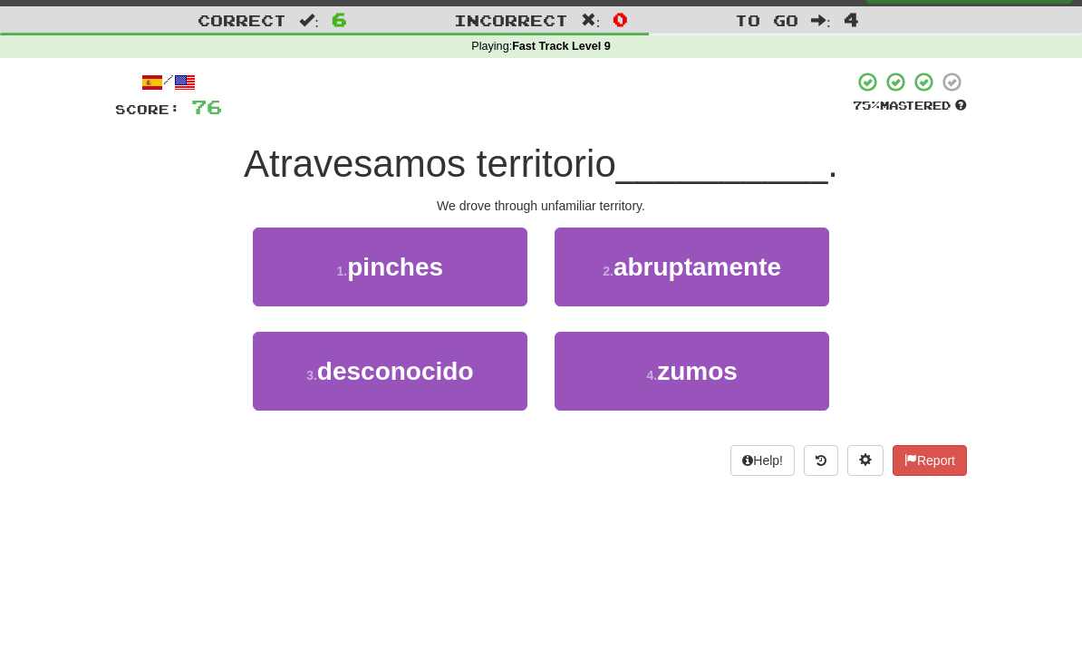
click at [483, 386] on button "3 . desconocido" at bounding box center [390, 371] width 275 height 79
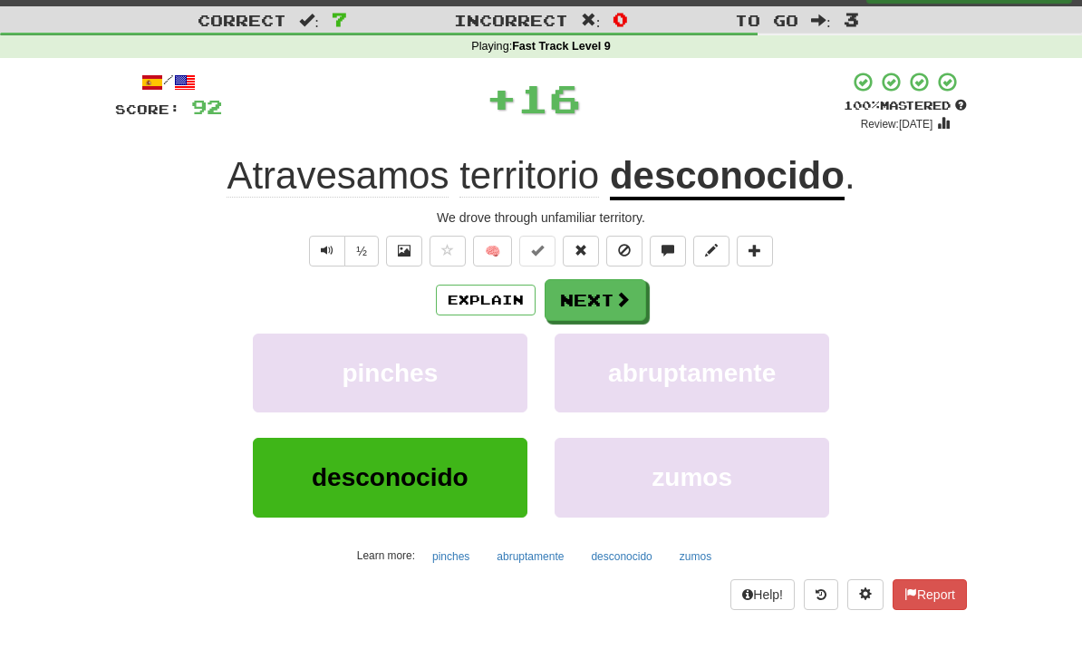
click at [615, 292] on span at bounding box center [622, 299] width 16 height 16
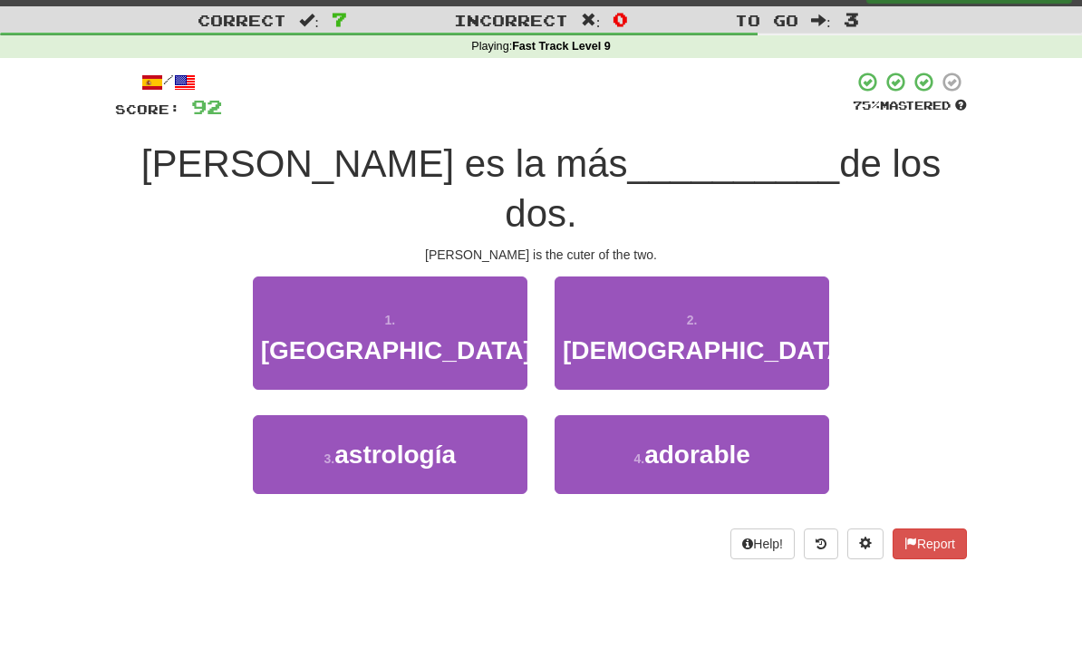
click at [677, 415] on button "4 . adorable" at bounding box center [692, 454] width 275 height 79
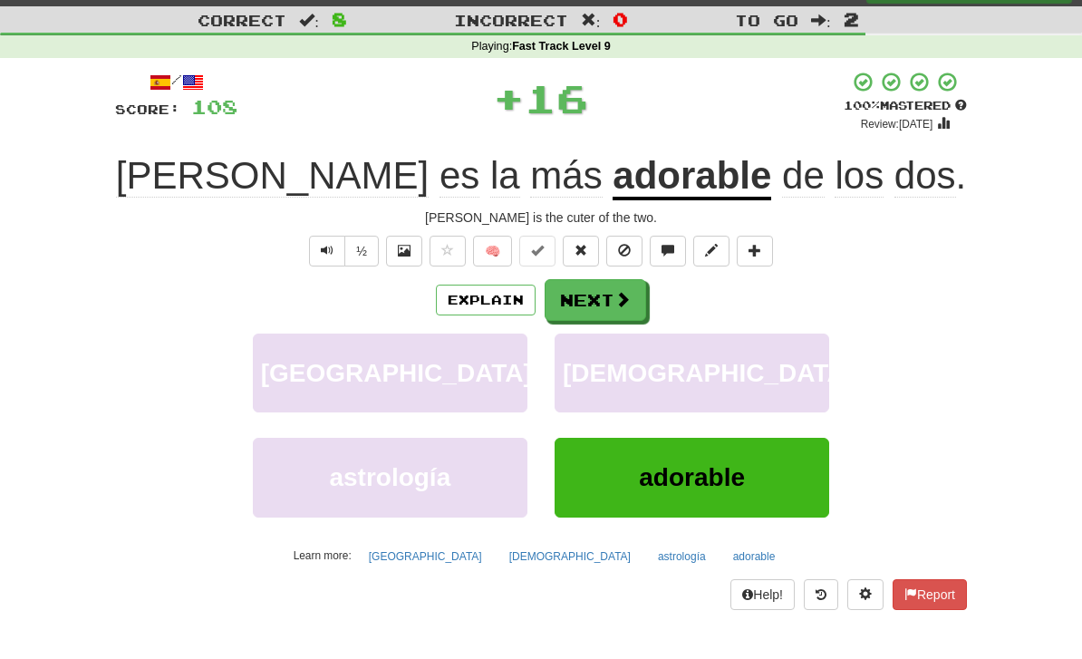
click at [614, 299] on span at bounding box center [622, 299] width 16 height 16
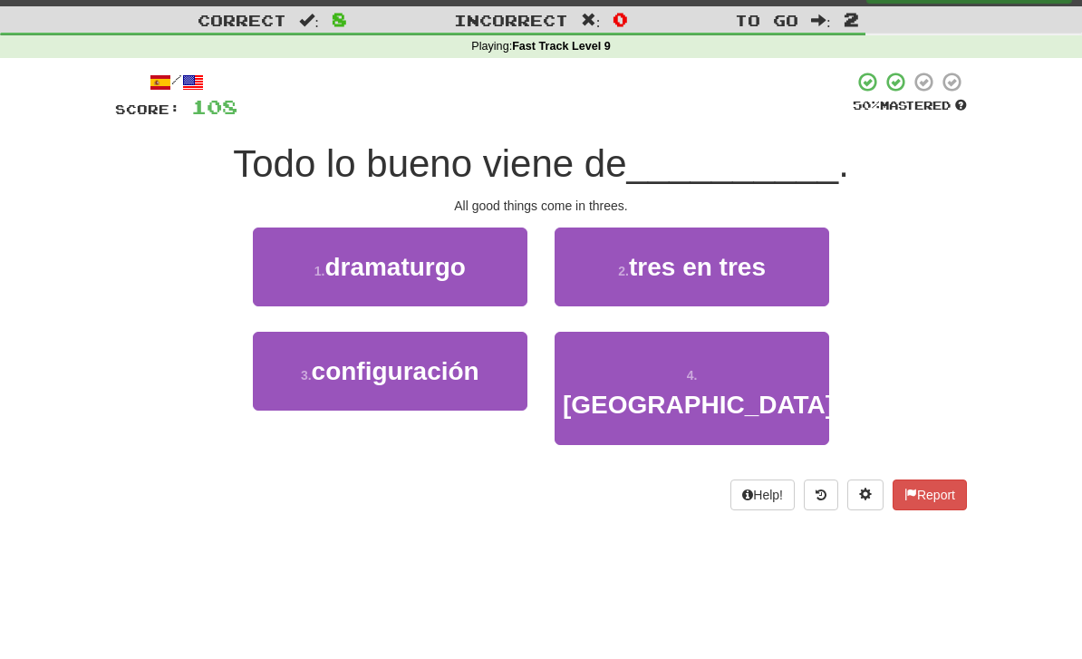
click at [769, 290] on button "2 . tres en tres" at bounding box center [692, 266] width 275 height 79
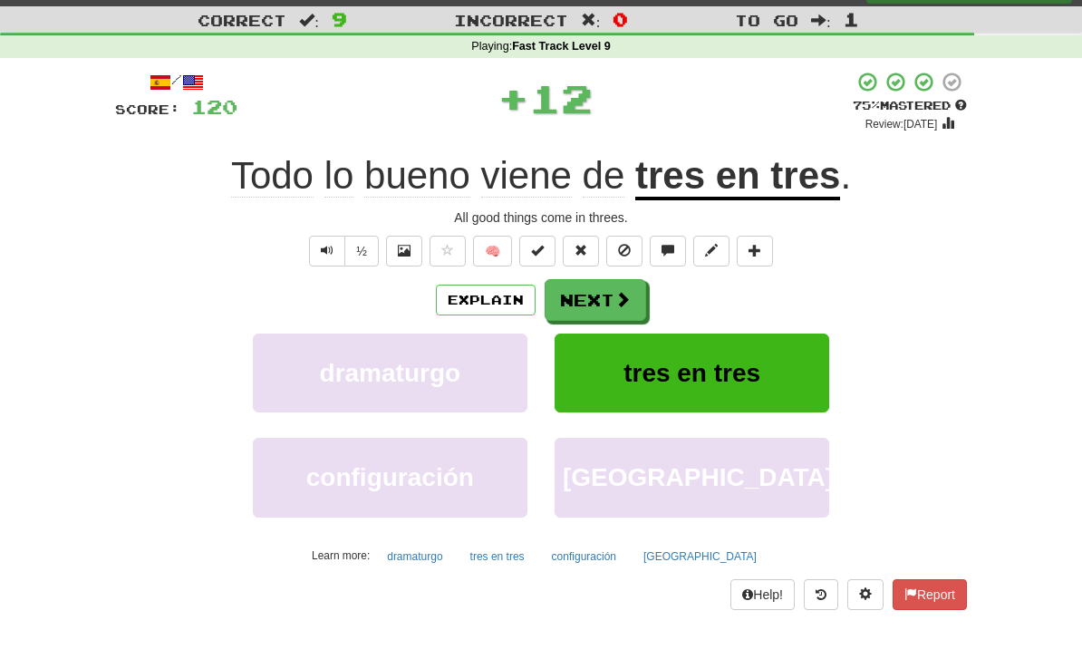
click at [615, 300] on span at bounding box center [622, 299] width 16 height 16
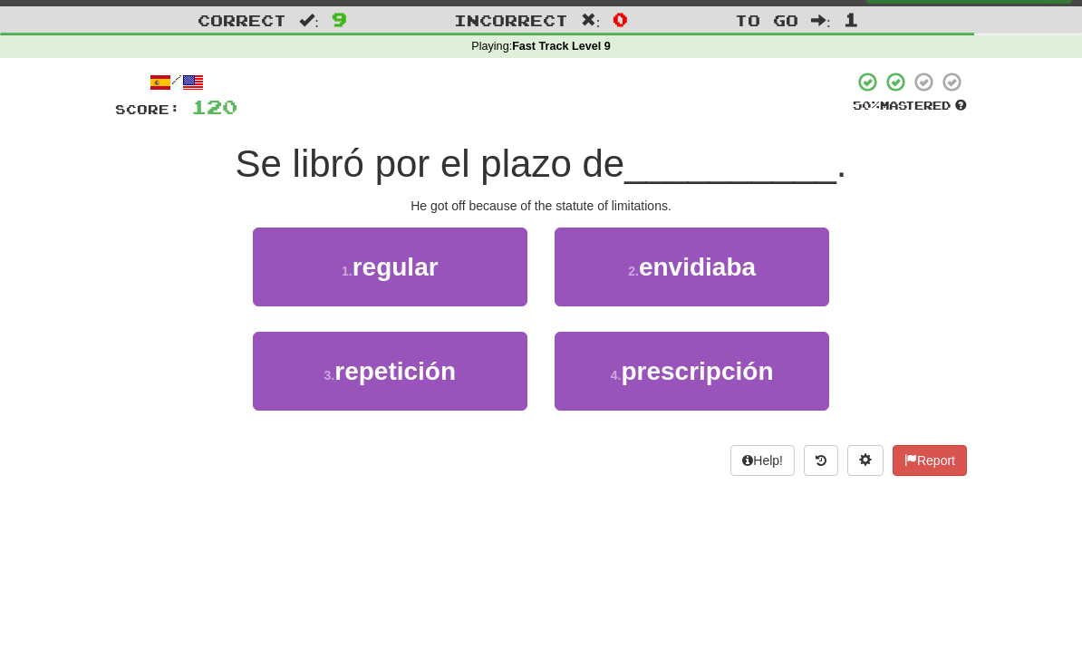
click at [490, 389] on button "3 . repetición" at bounding box center [390, 371] width 275 height 79
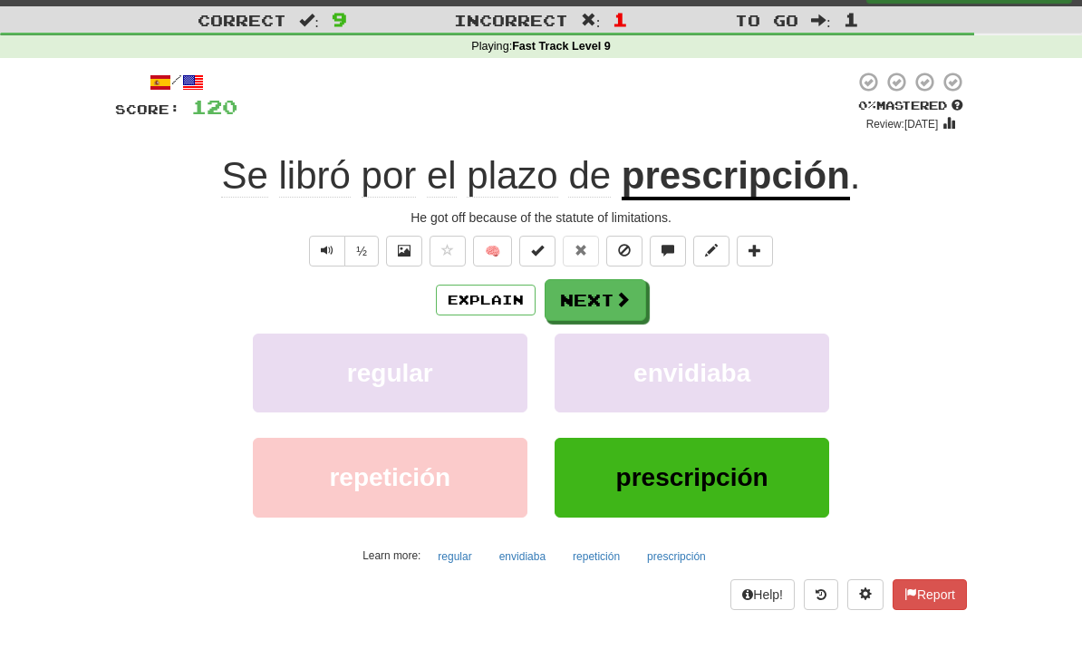
click at [626, 301] on span at bounding box center [622, 299] width 16 height 16
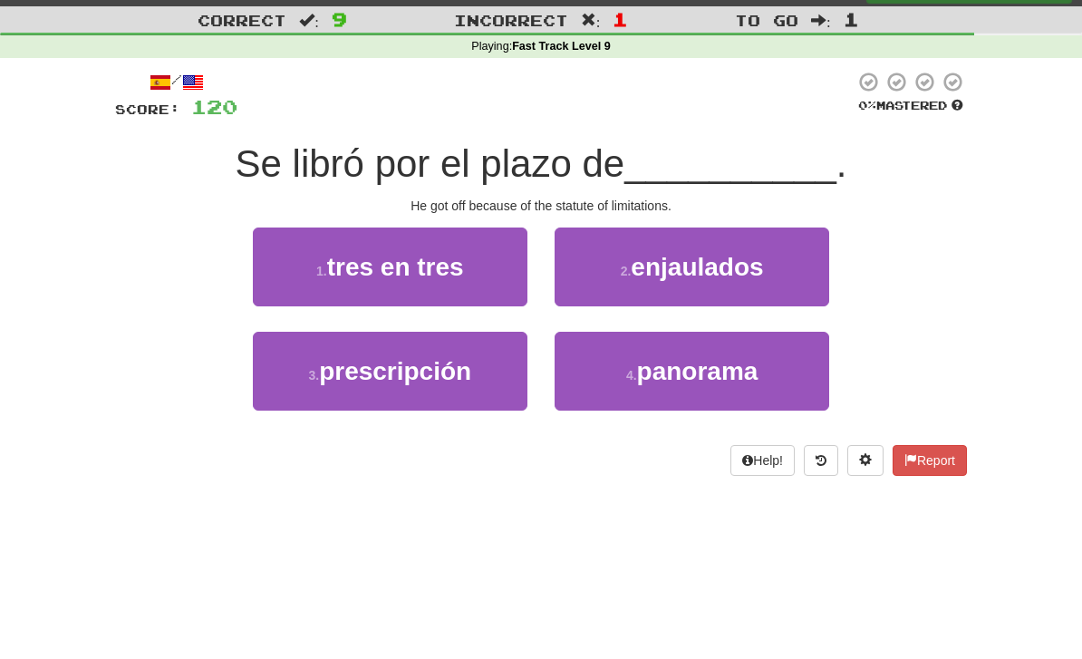
click at [460, 384] on button "3 . prescripción" at bounding box center [390, 371] width 275 height 79
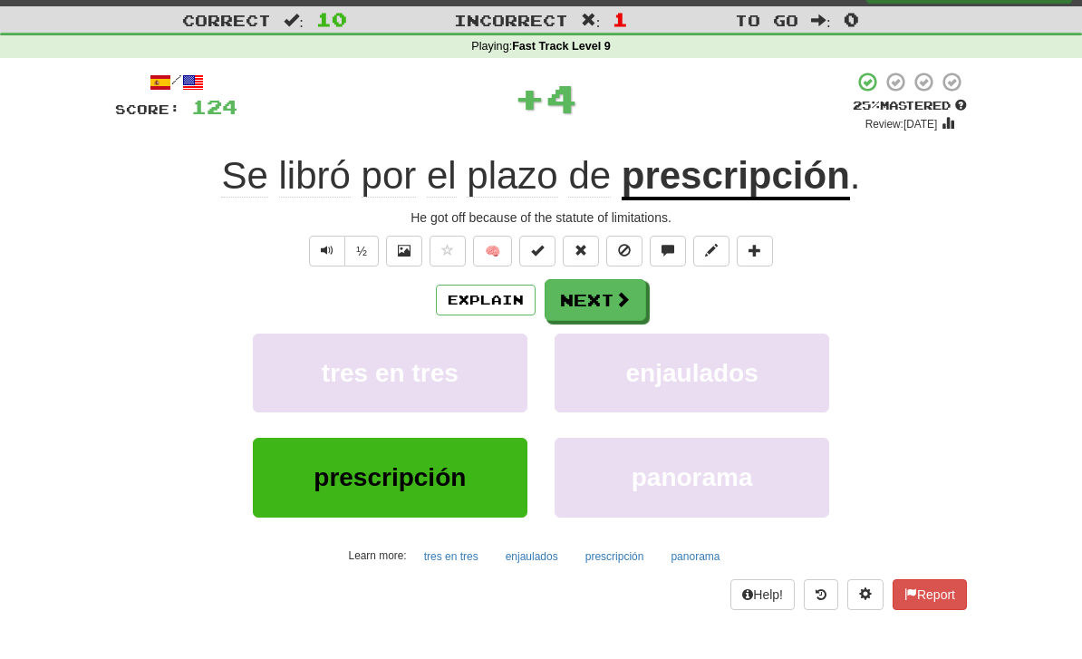
click at [513, 303] on button "Explain" at bounding box center [486, 300] width 100 height 31
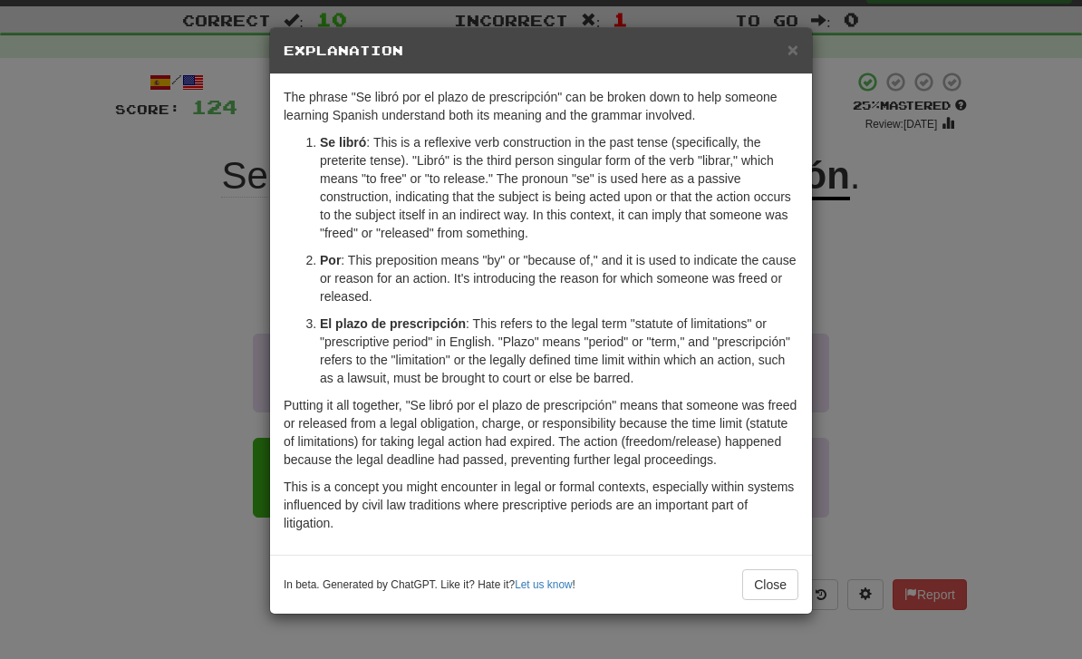
click at [90, 292] on div "× Explanation The phrase "Se libró por el plazo de prescripción" can be broken …" at bounding box center [541, 329] width 1082 height 659
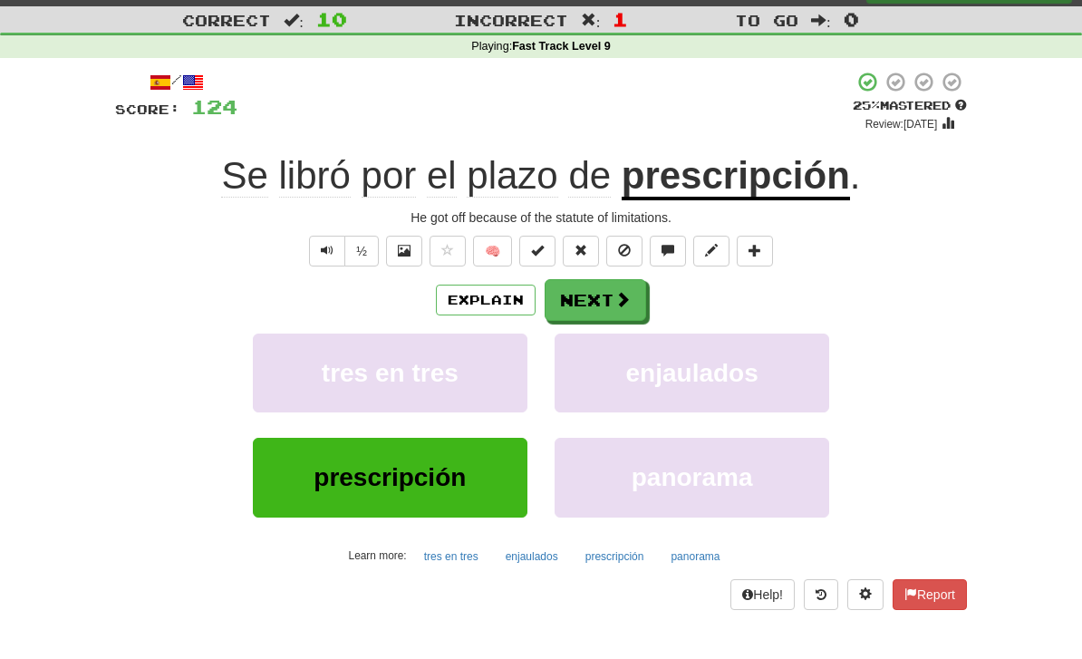
click at [609, 314] on button "Next" at bounding box center [596, 300] width 102 height 42
